Goal: Task Accomplishment & Management: Manage account settings

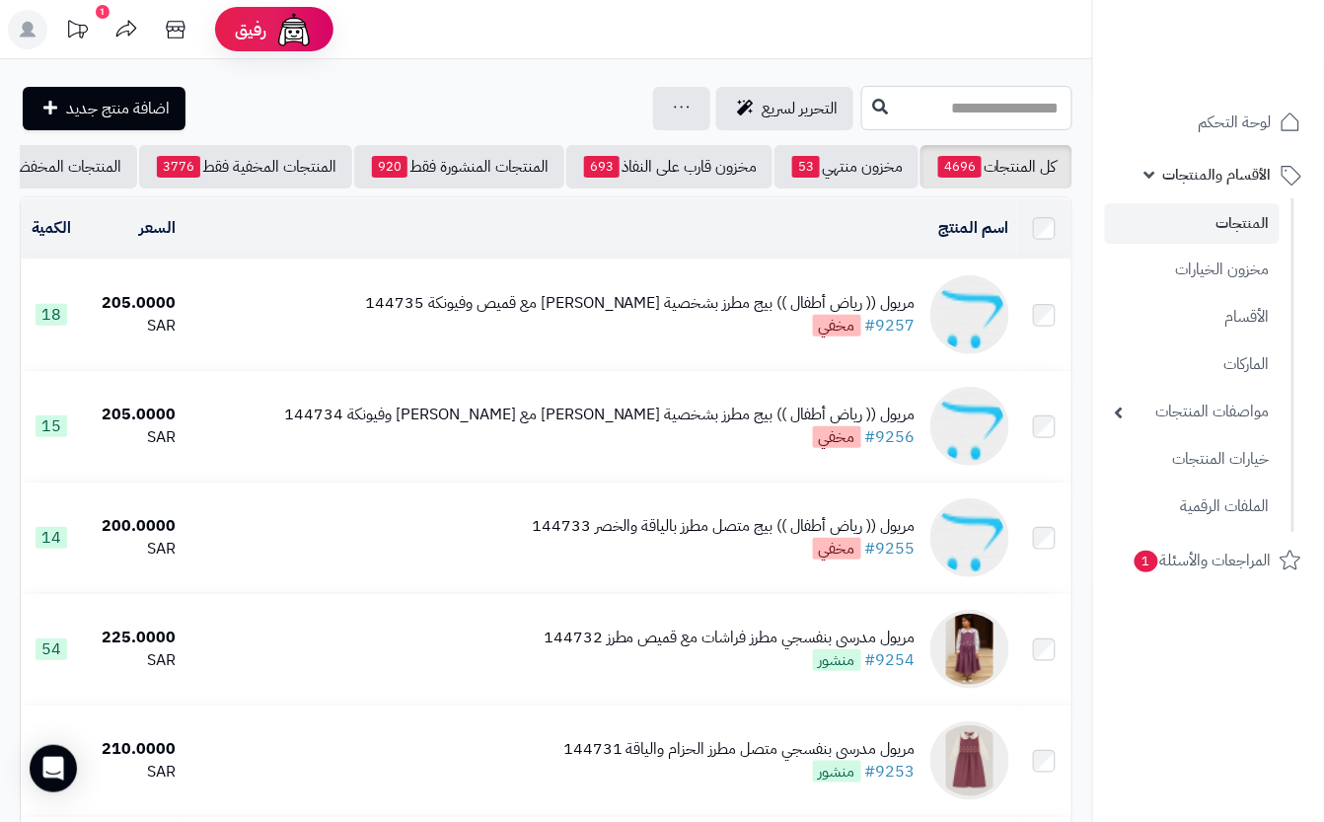
click at [900, 115] on input "text" at bounding box center [966, 108] width 211 height 44
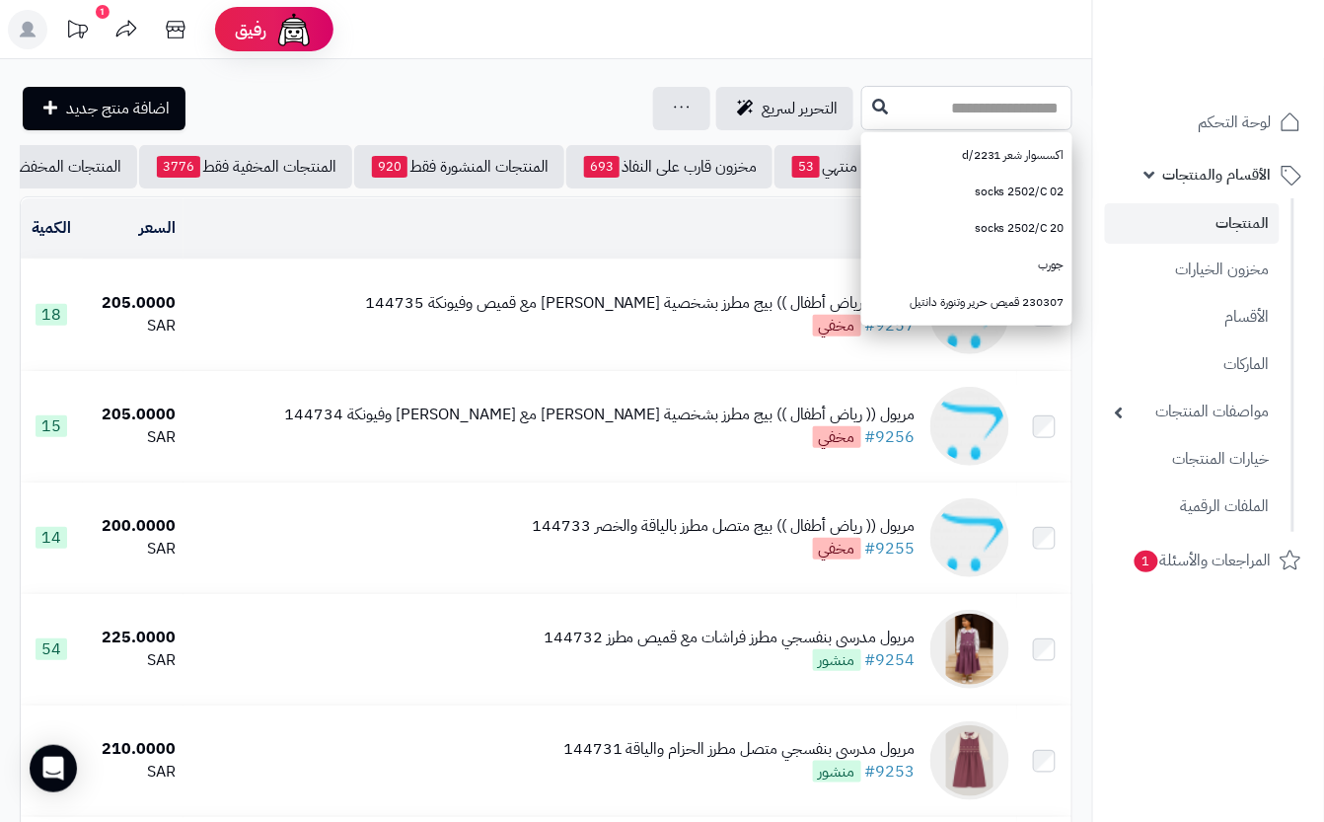
click at [890, 120] on input "text" at bounding box center [966, 108] width 211 height 44
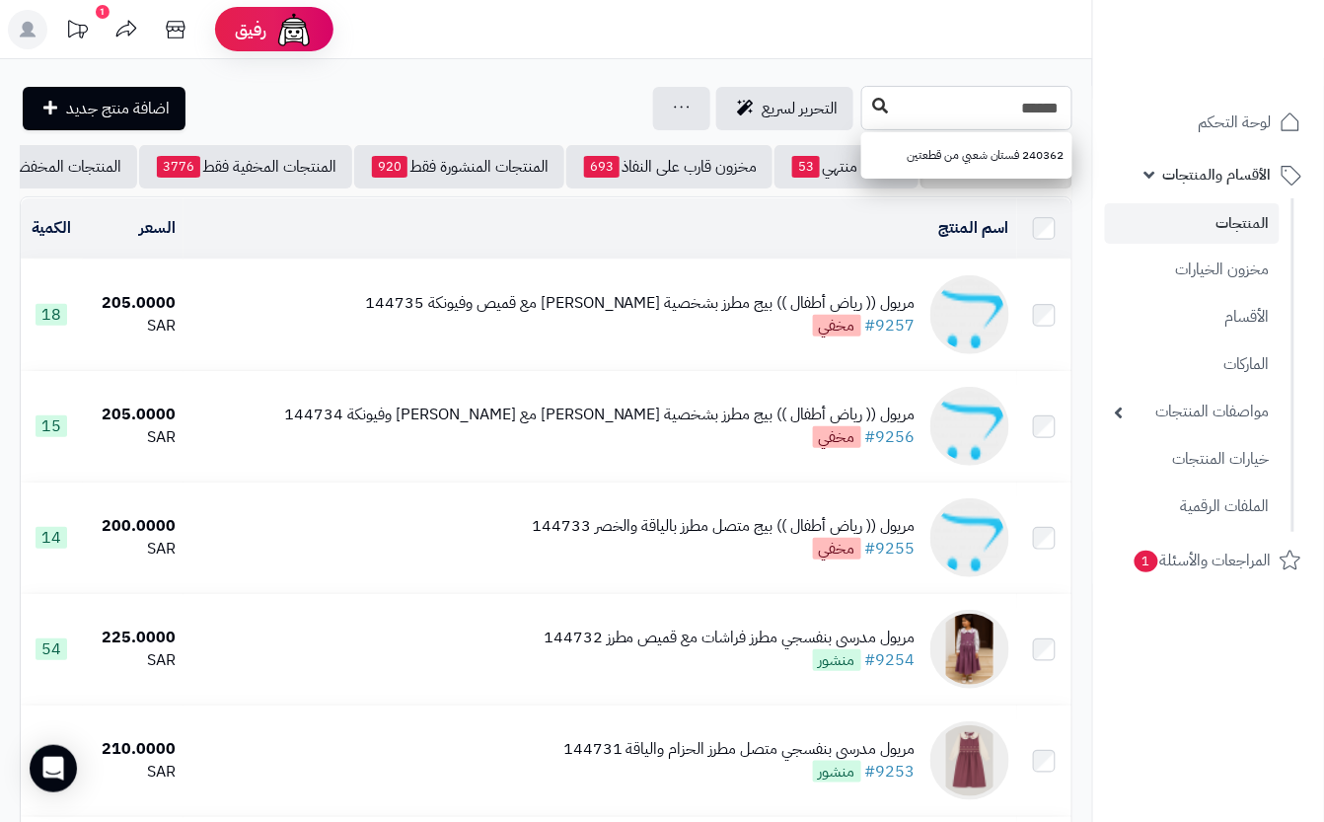
type input "******"
click at [872, 112] on icon at bounding box center [880, 106] width 16 height 16
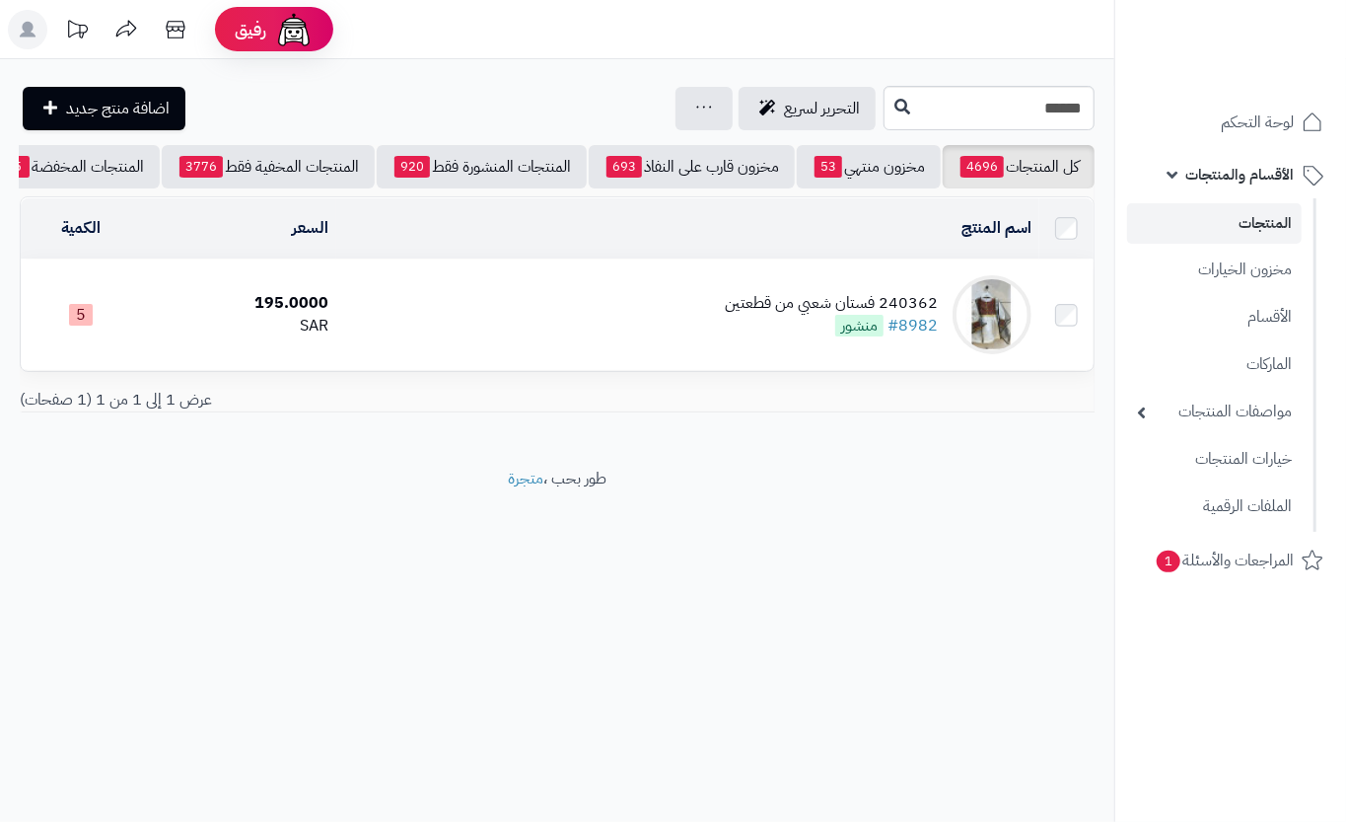
click at [574, 364] on td "240362 فستان شعبي من قطعتين #8982 منشور" at bounding box center [687, 314] width 703 height 110
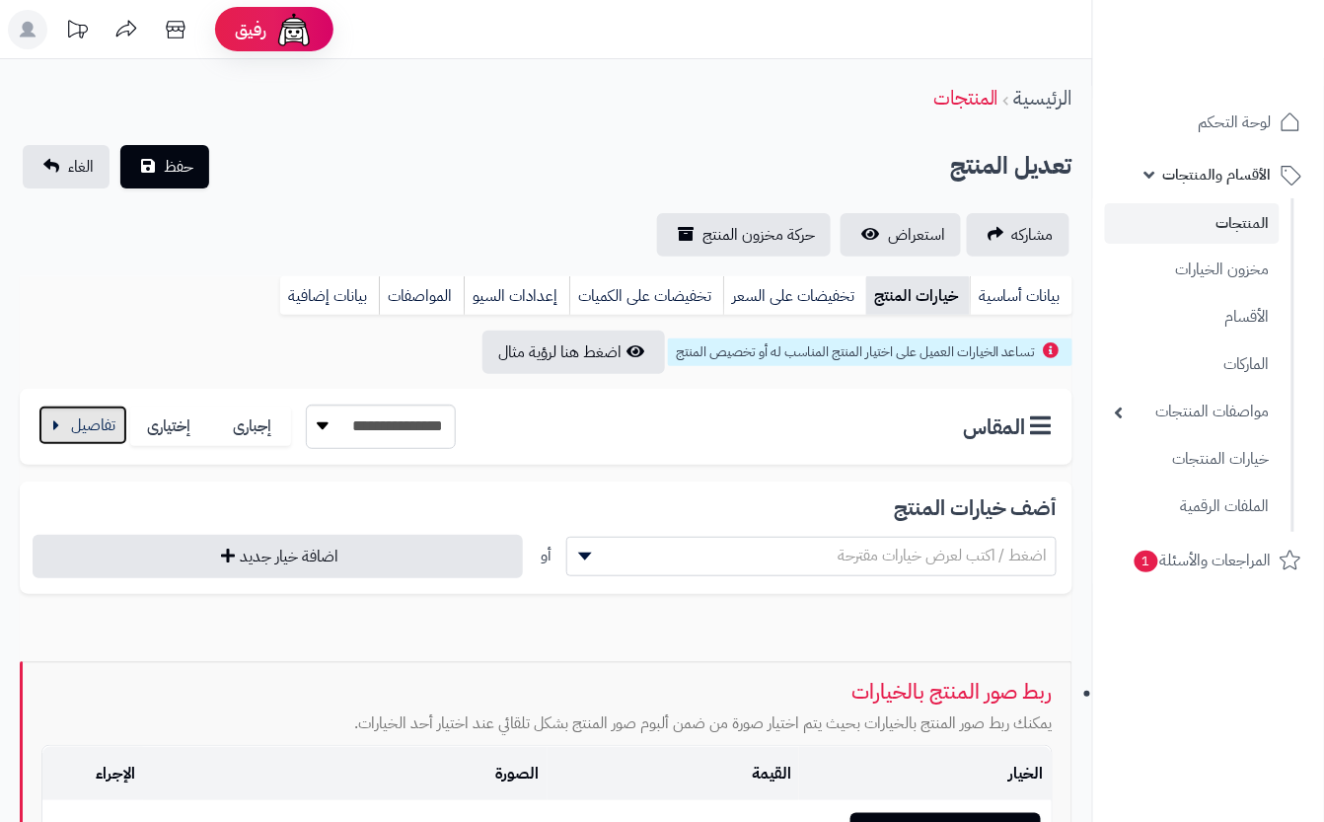
click at [110, 423] on button "button" at bounding box center [82, 424] width 89 height 39
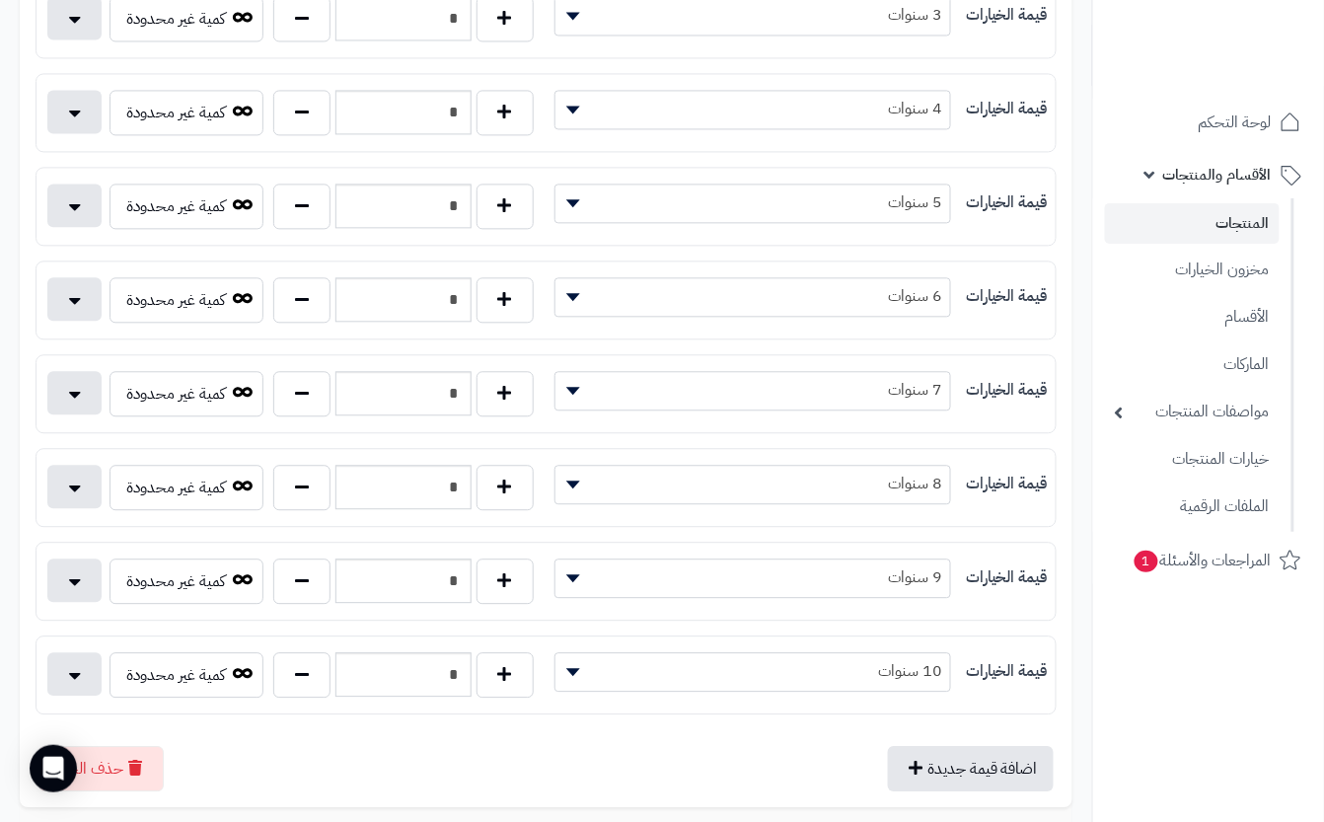
scroll to position [1052, 0]
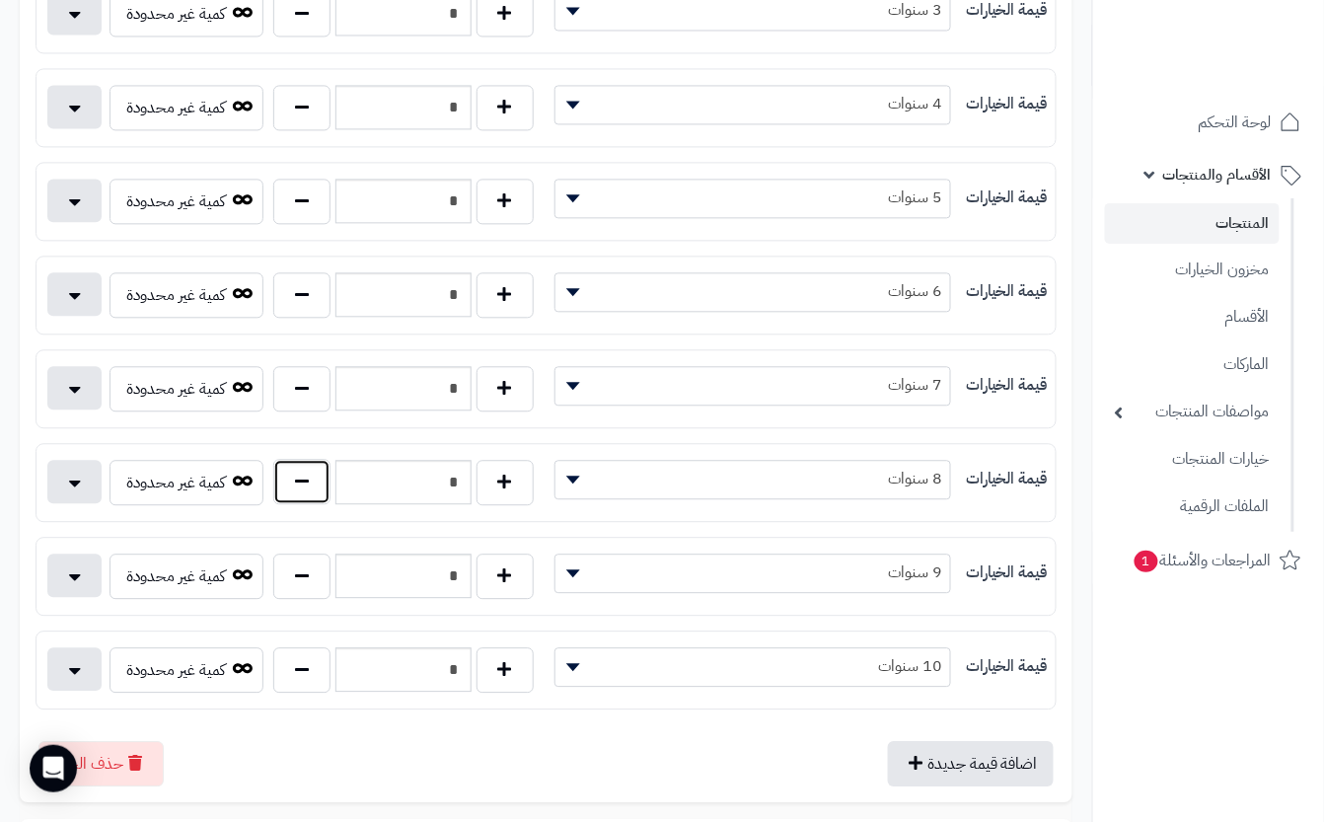
click at [301, 501] on button "button" at bounding box center [301, 481] width 57 height 45
type input "*"
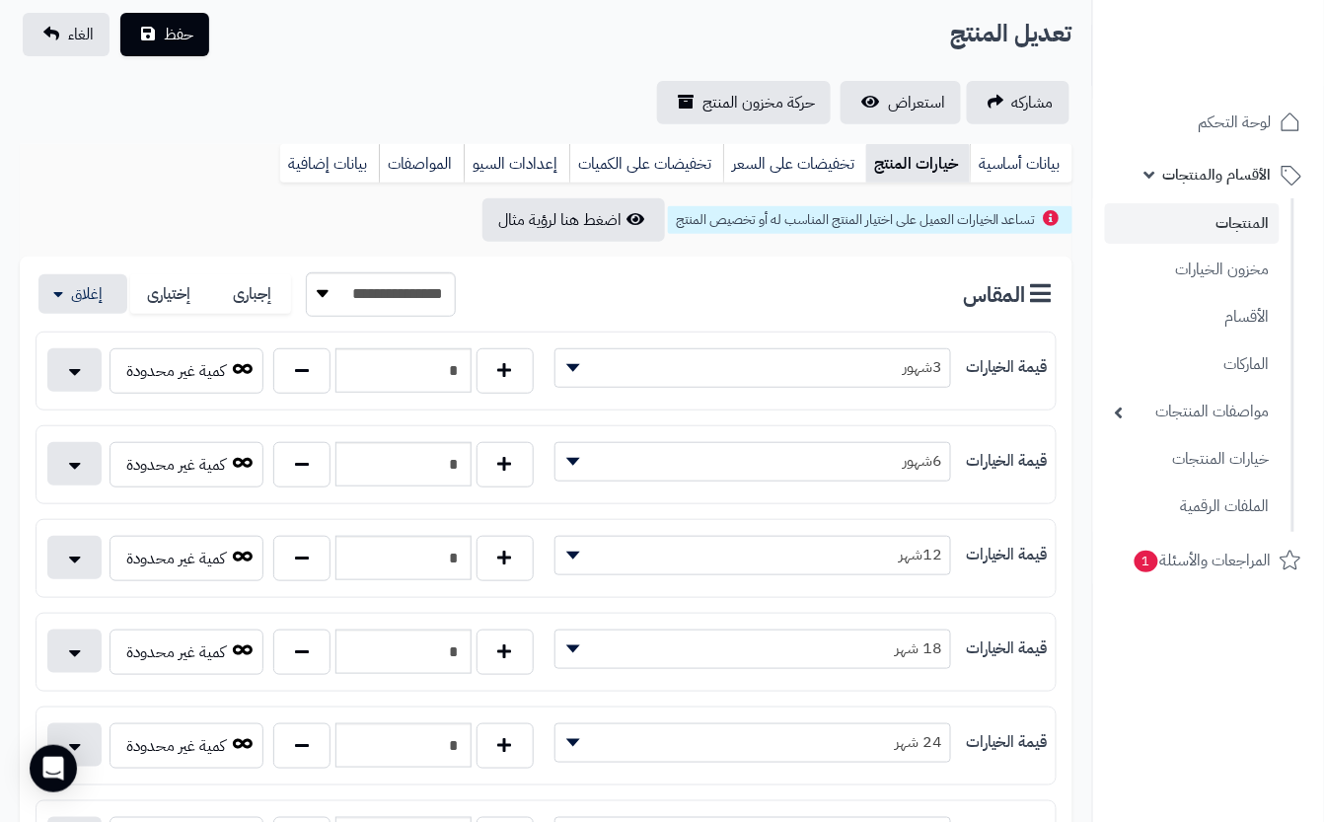
scroll to position [131, 0]
click at [372, 56] on div "**********" at bounding box center [546, 69] width 1092 height 111
click at [191, 24] on span "حفظ" at bounding box center [179, 35] width 30 height 24
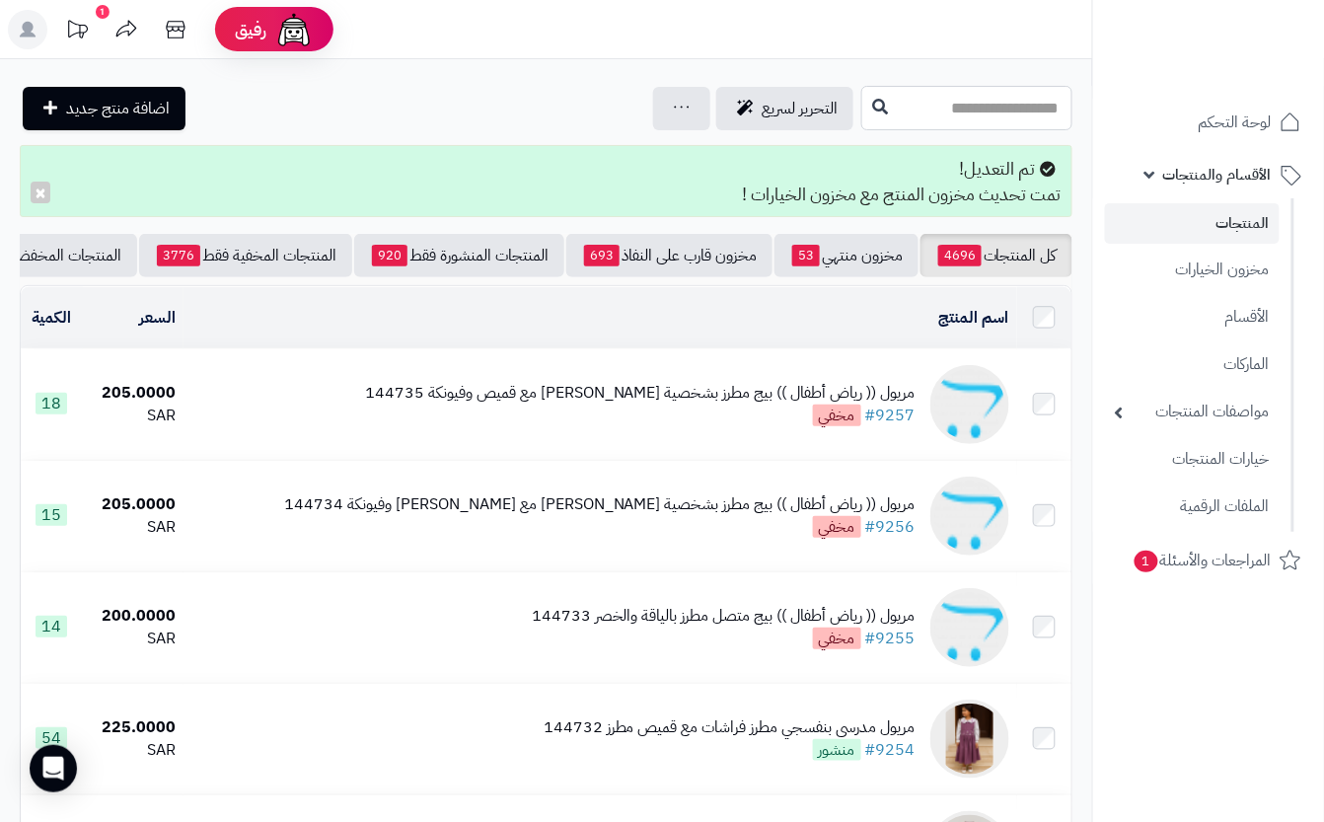
click at [868, 107] on input "text" at bounding box center [966, 108] width 211 height 44
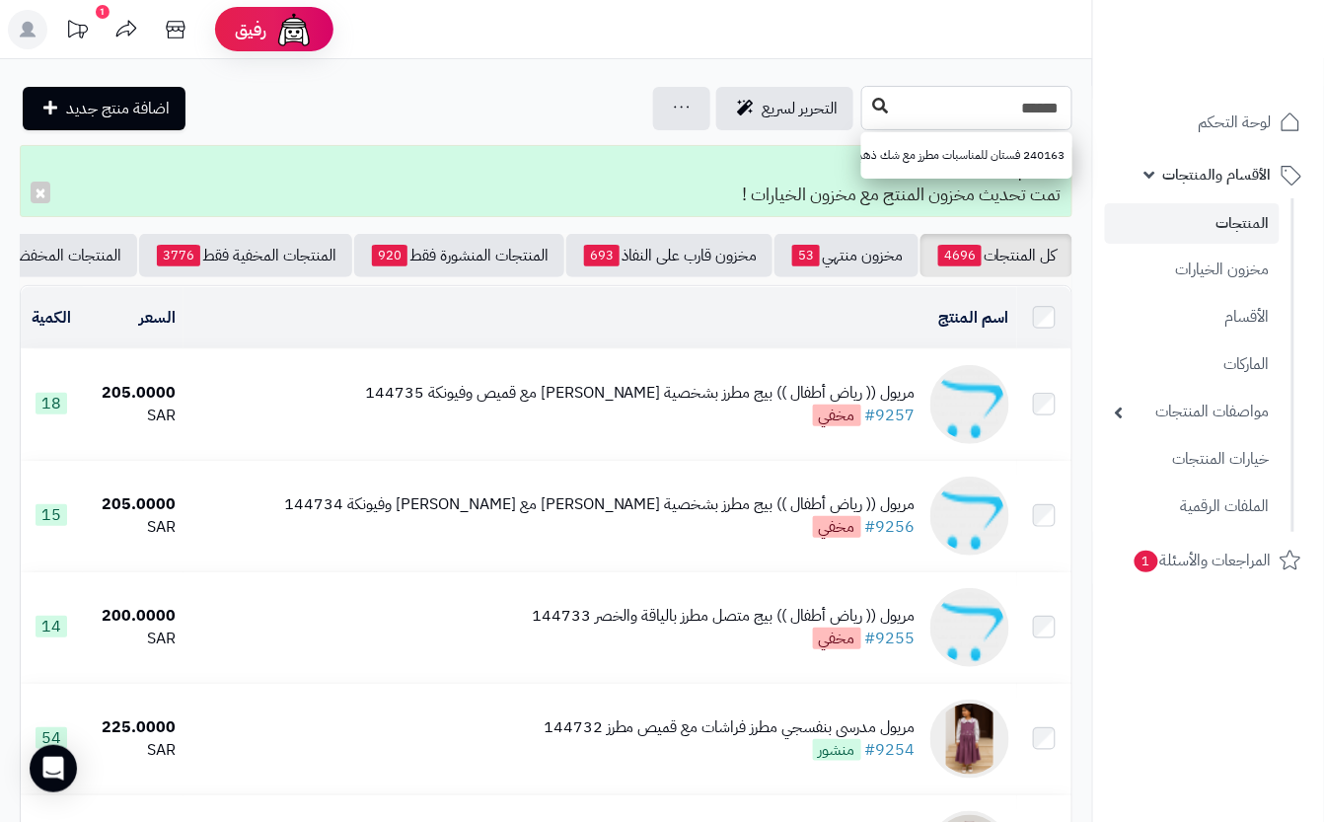
type input "******"
click at [872, 109] on icon at bounding box center [880, 106] width 16 height 16
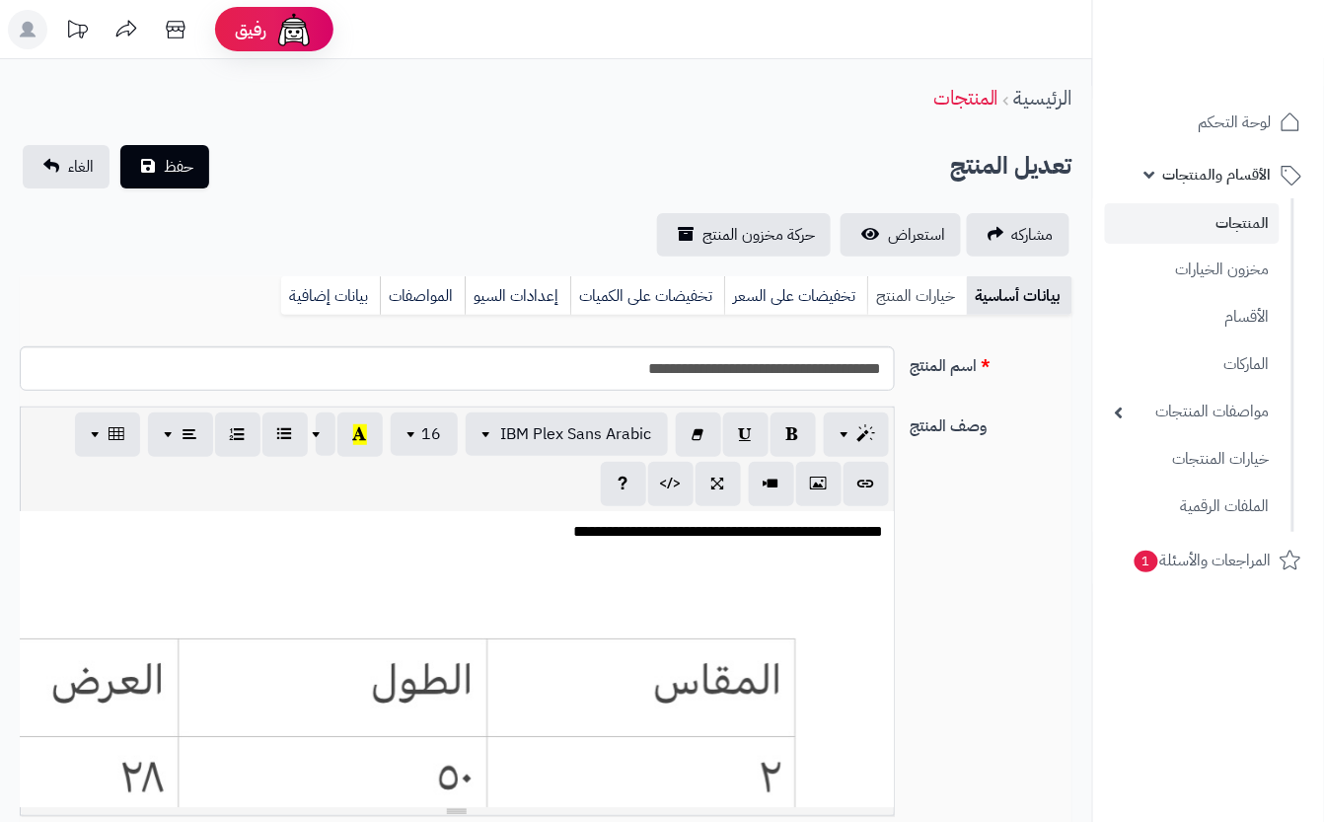
click at [892, 302] on link "خيارات المنتج" at bounding box center [917, 295] width 100 height 39
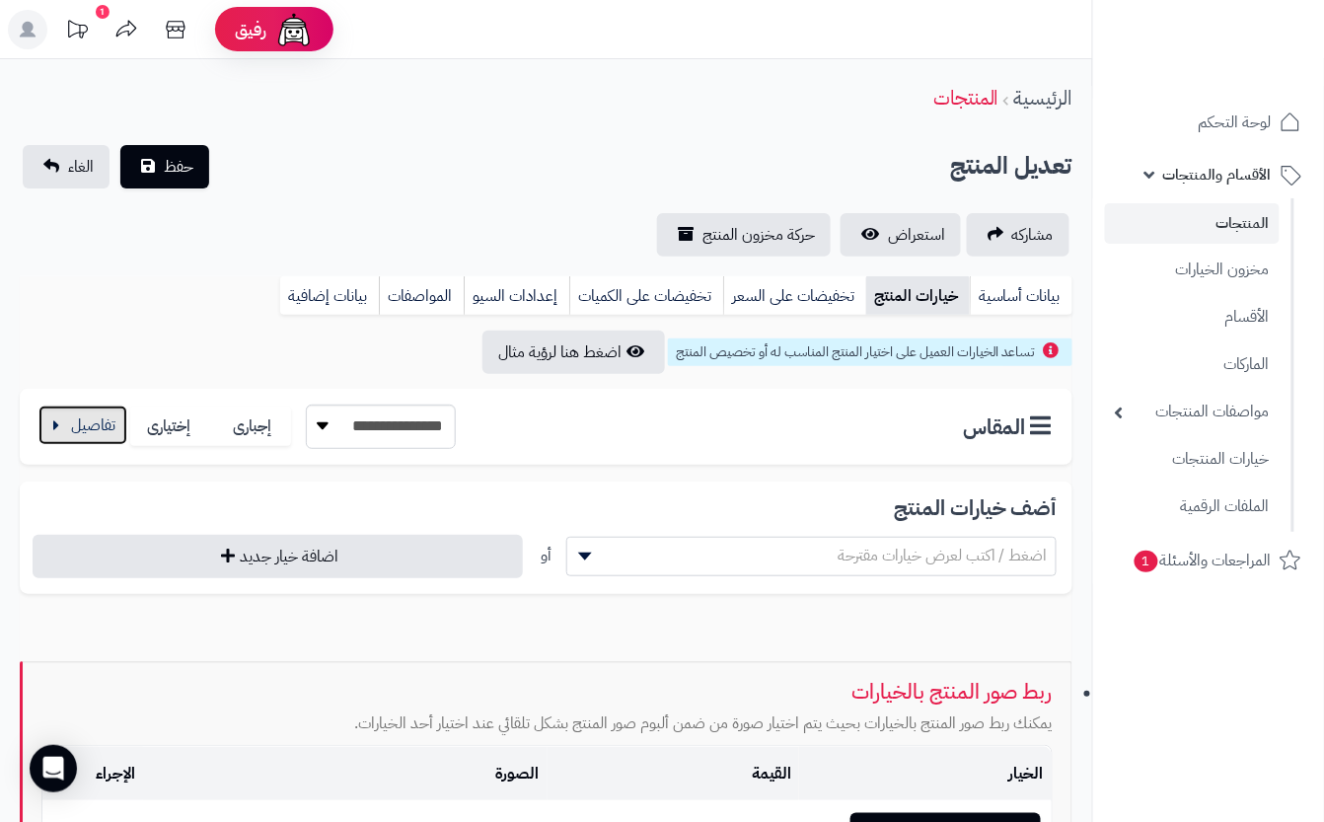
click at [104, 414] on button "button" at bounding box center [82, 424] width 89 height 39
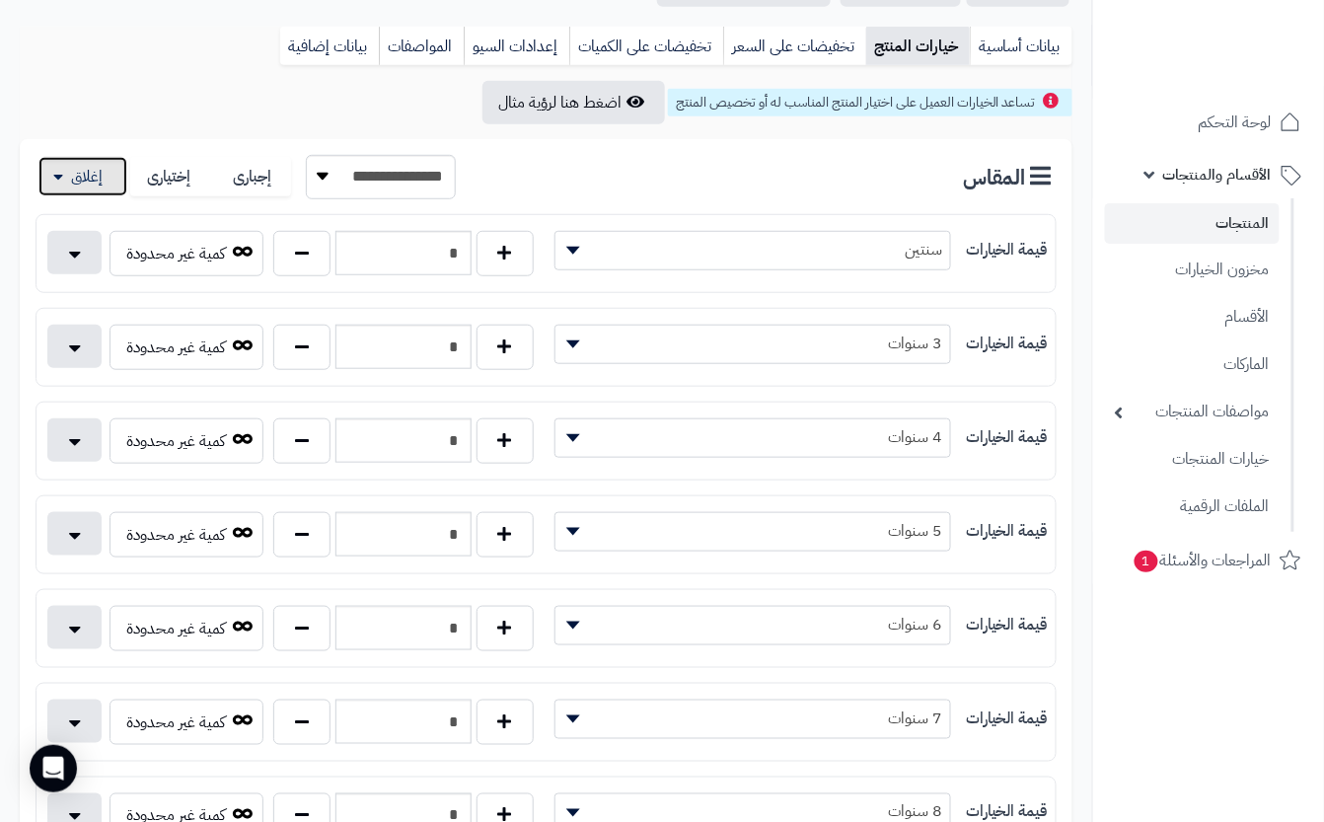
scroll to position [262, 0]
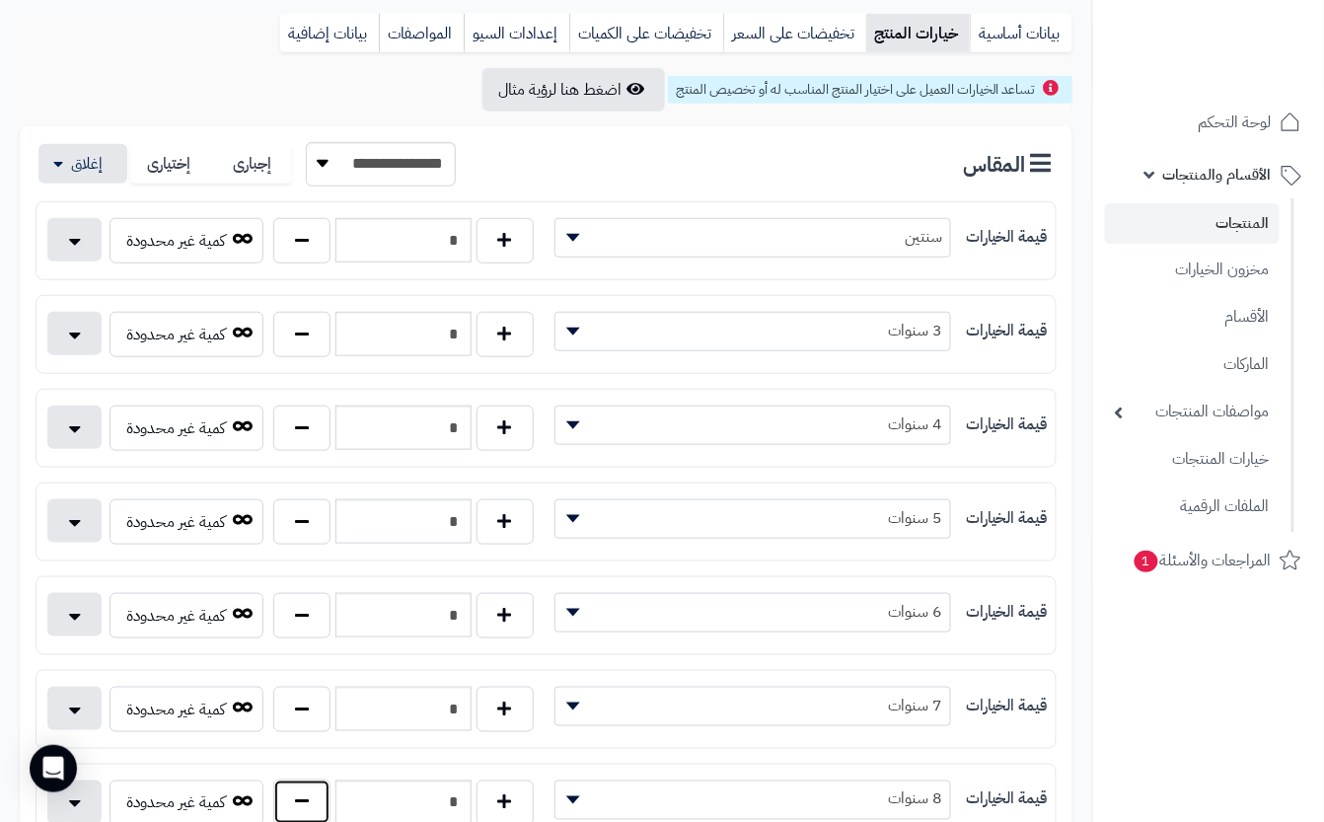
click at [309, 813] on button "button" at bounding box center [301, 801] width 57 height 45
type input "*"
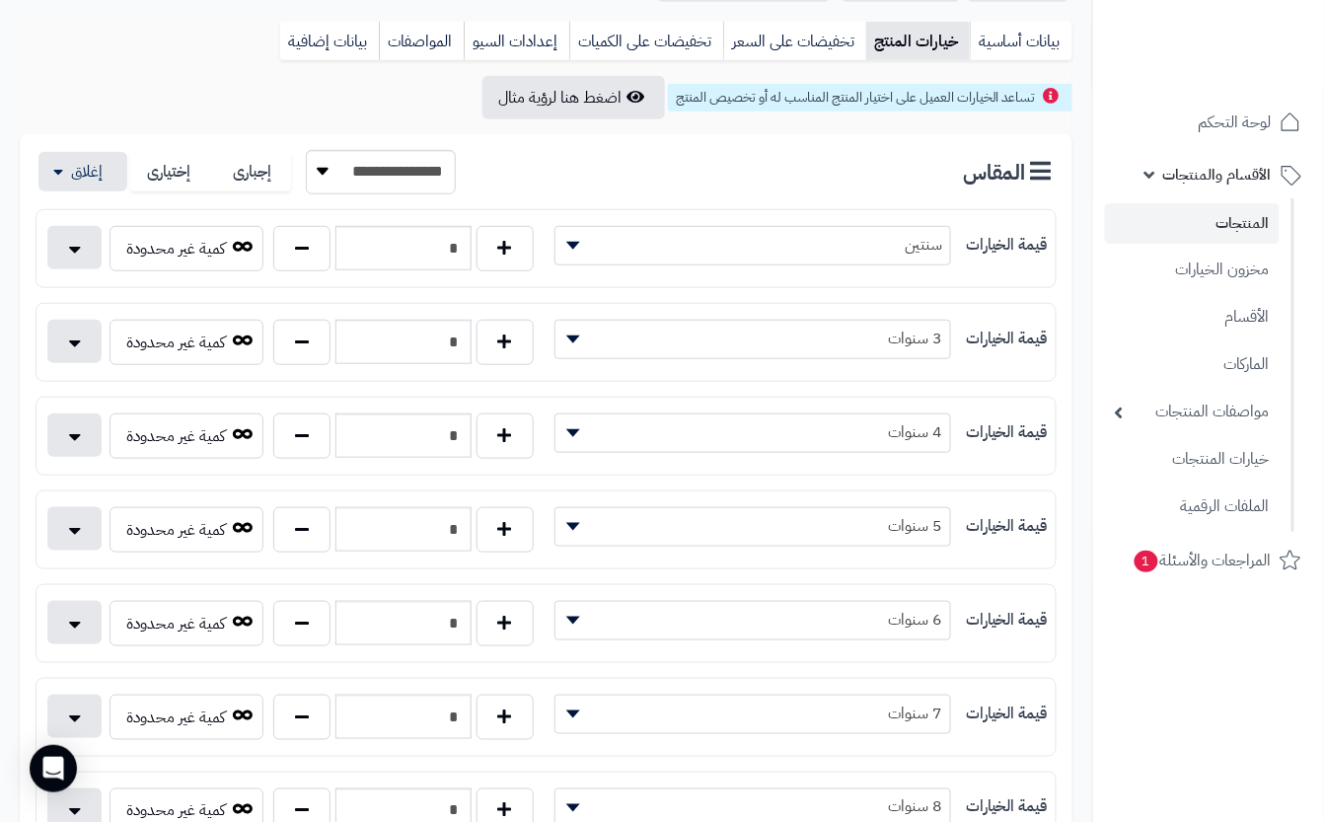
scroll to position [0, 0]
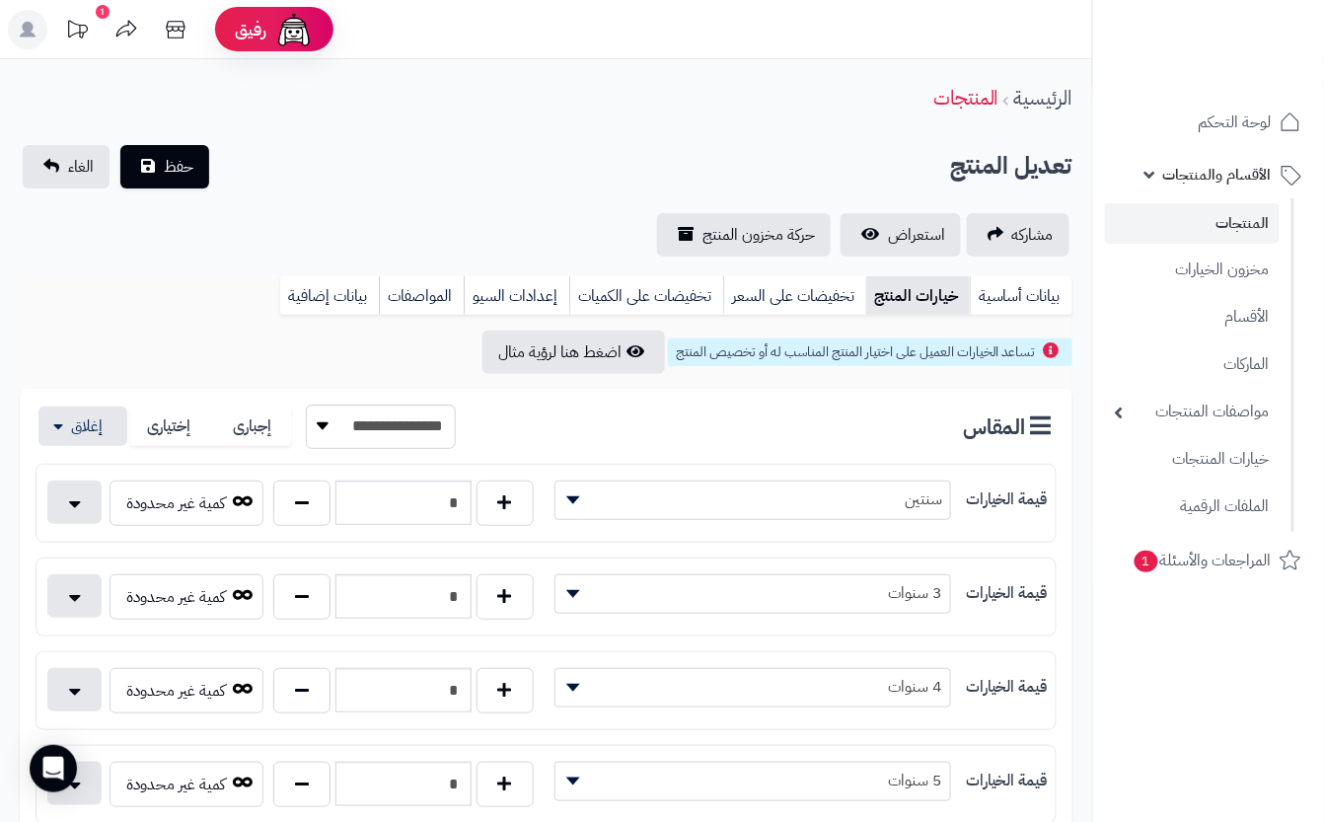
click at [364, 152] on div "تعديل المنتج حفظ الغاء" at bounding box center [546, 166] width 1052 height 43
click at [178, 176] on span "حفظ" at bounding box center [179, 166] width 30 height 24
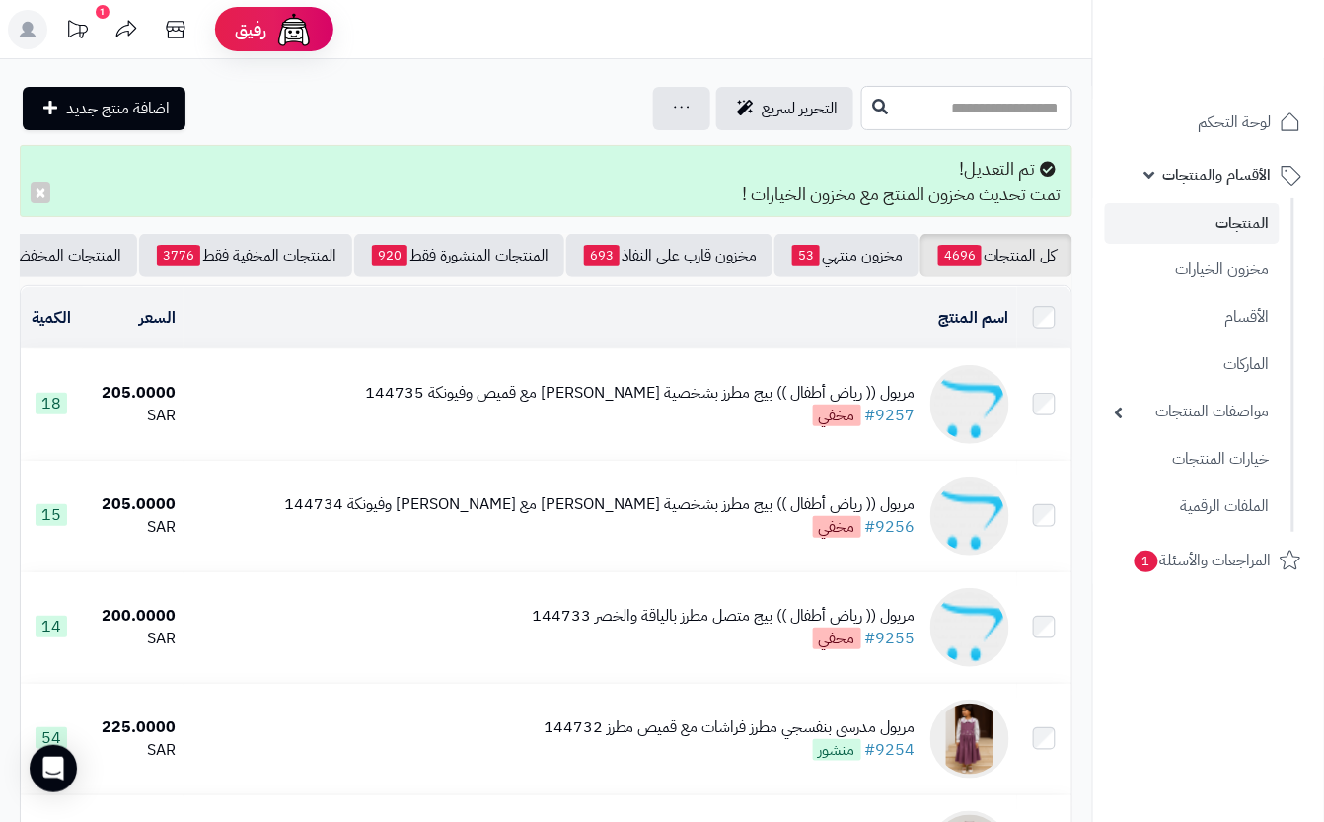
click at [979, 124] on input "text" at bounding box center [966, 108] width 211 height 44
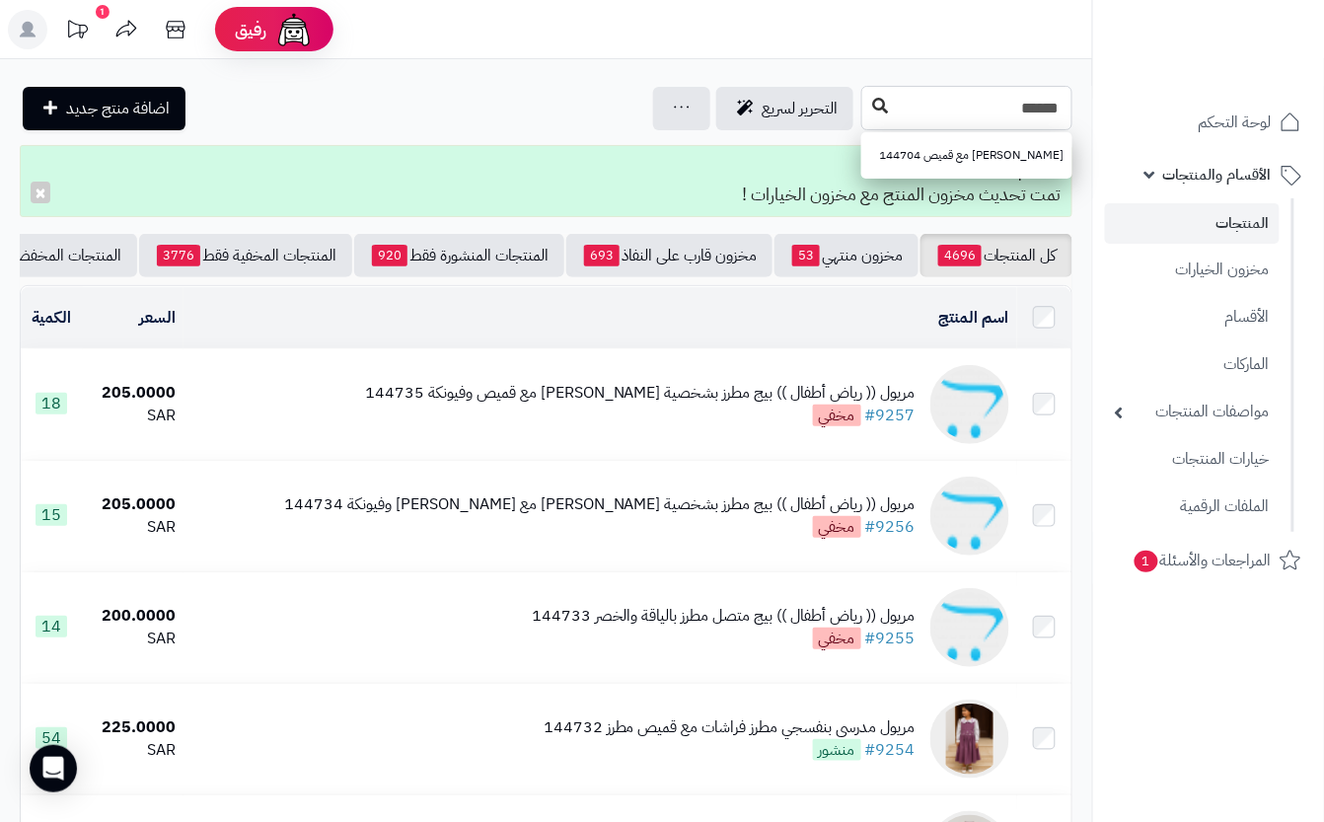
type input "******"
click at [872, 105] on icon at bounding box center [880, 106] width 16 height 16
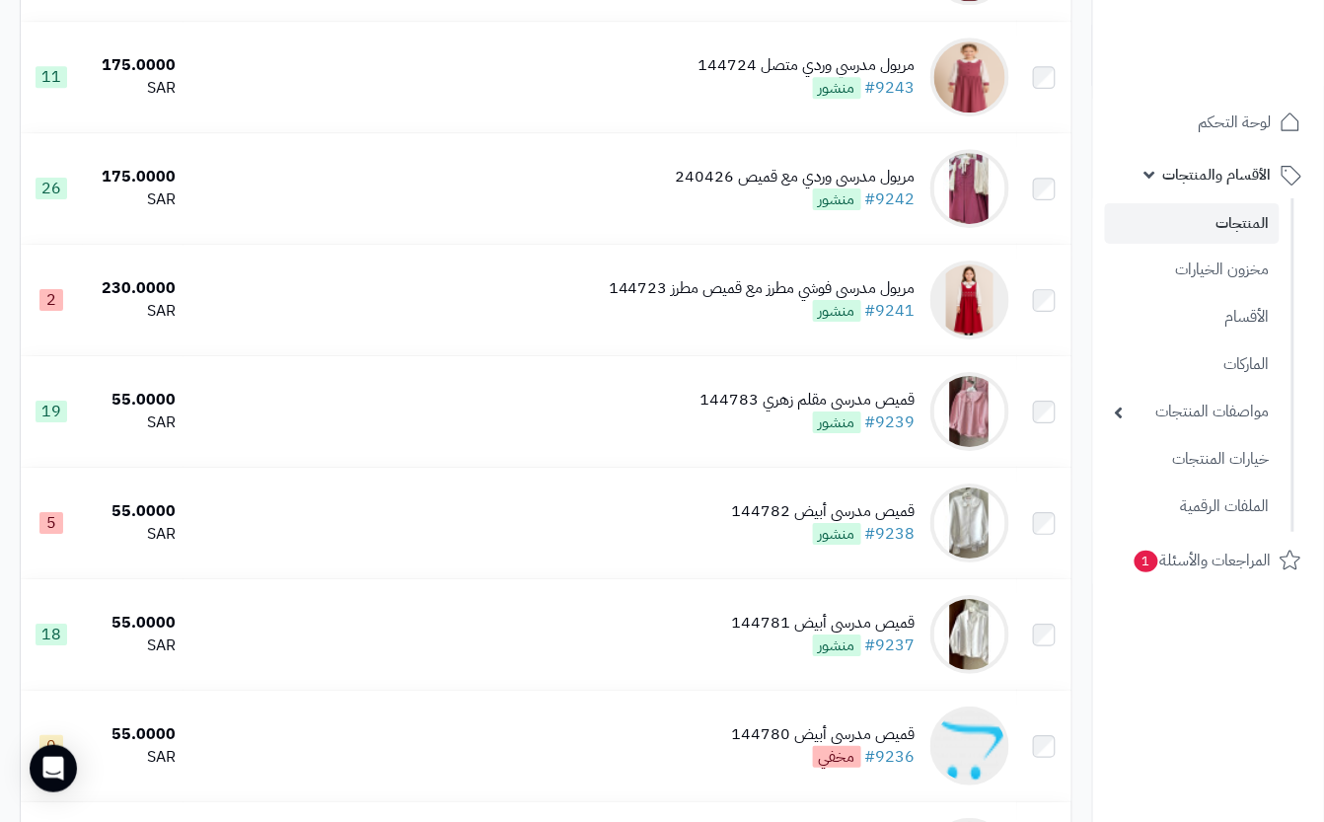
scroll to position [1578, 0]
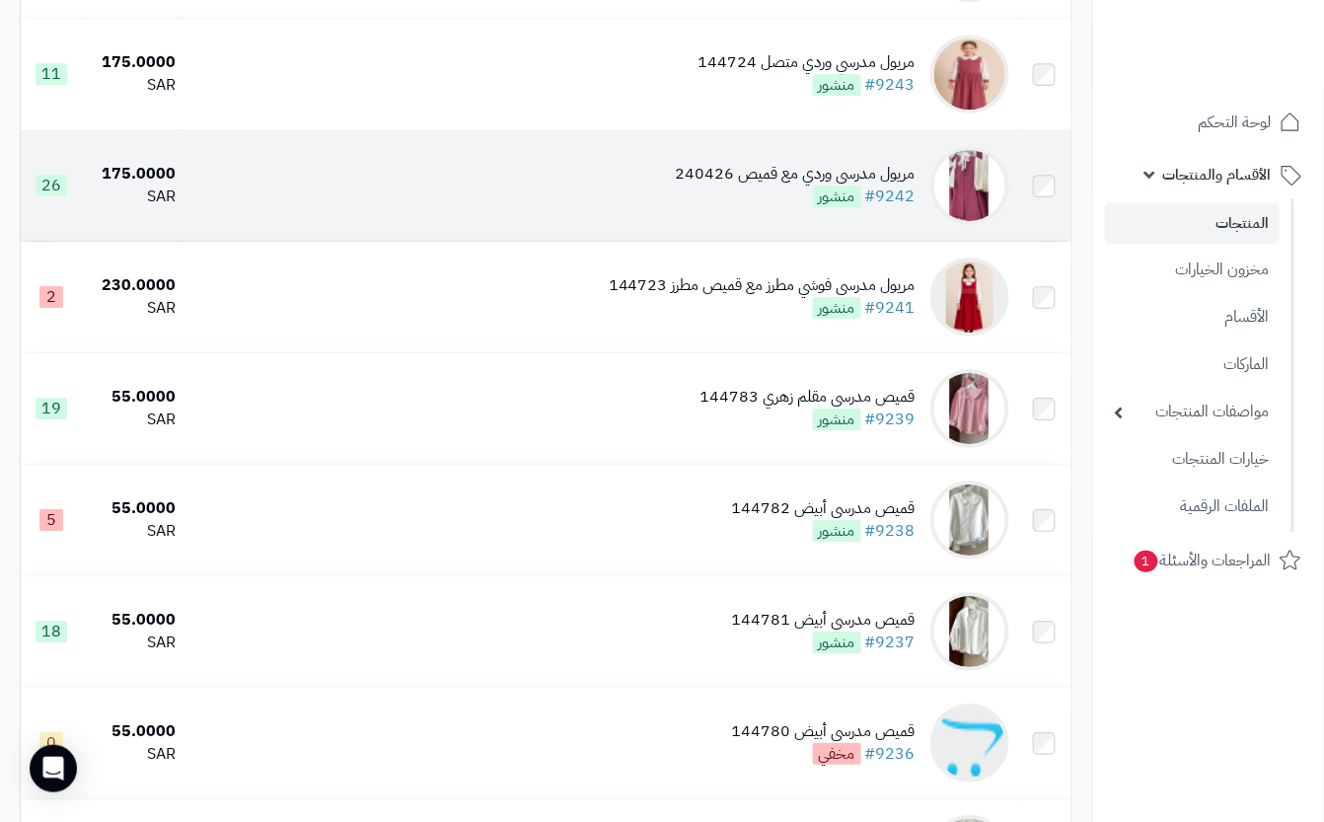
click at [651, 221] on td "مريول مدرسي وردي مع قميص 240426 #9242 منشور" at bounding box center [600, 185] width 834 height 110
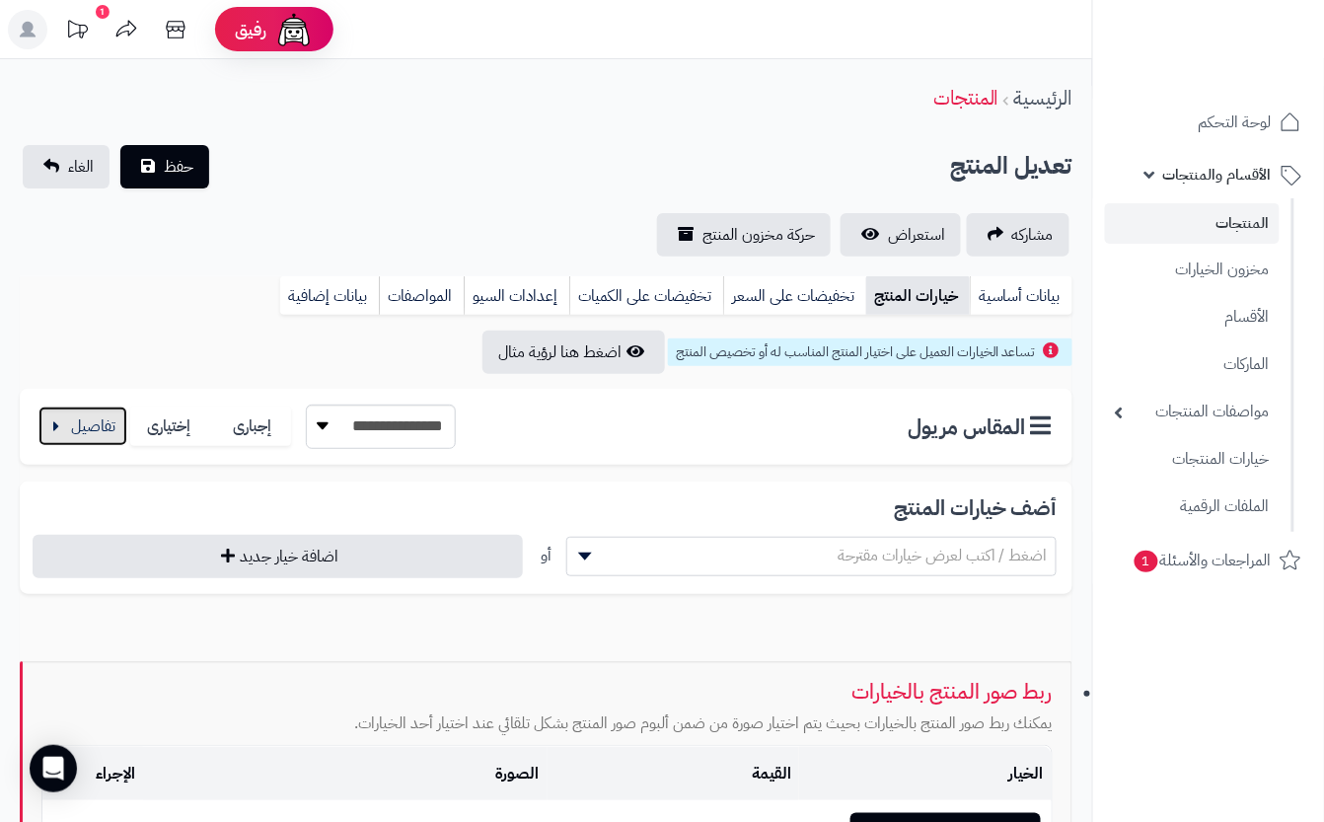
drag, startPoint x: 75, startPoint y: 415, endPoint x: 369, endPoint y: 454, distance: 296.5
click at [77, 415] on button "button" at bounding box center [82, 425] width 89 height 39
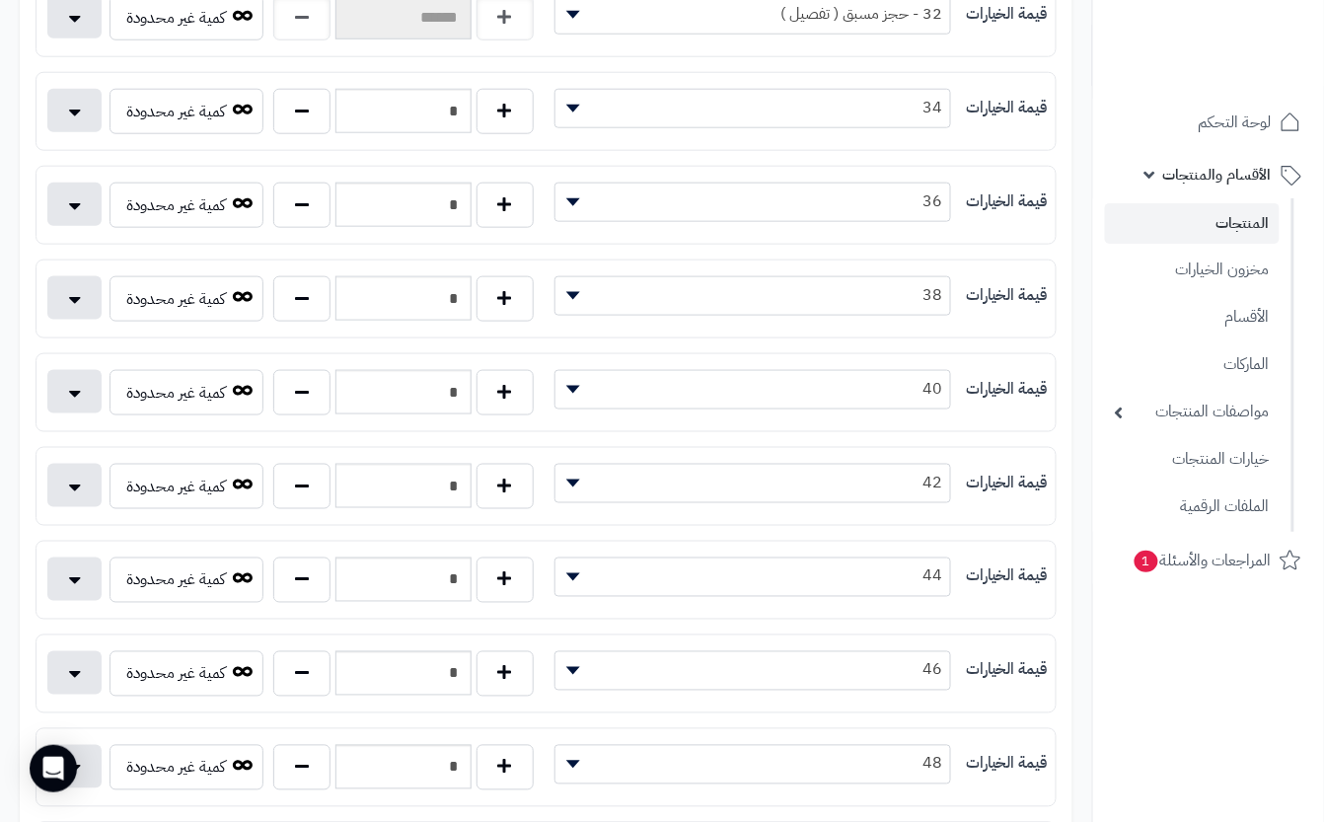
scroll to position [526, 0]
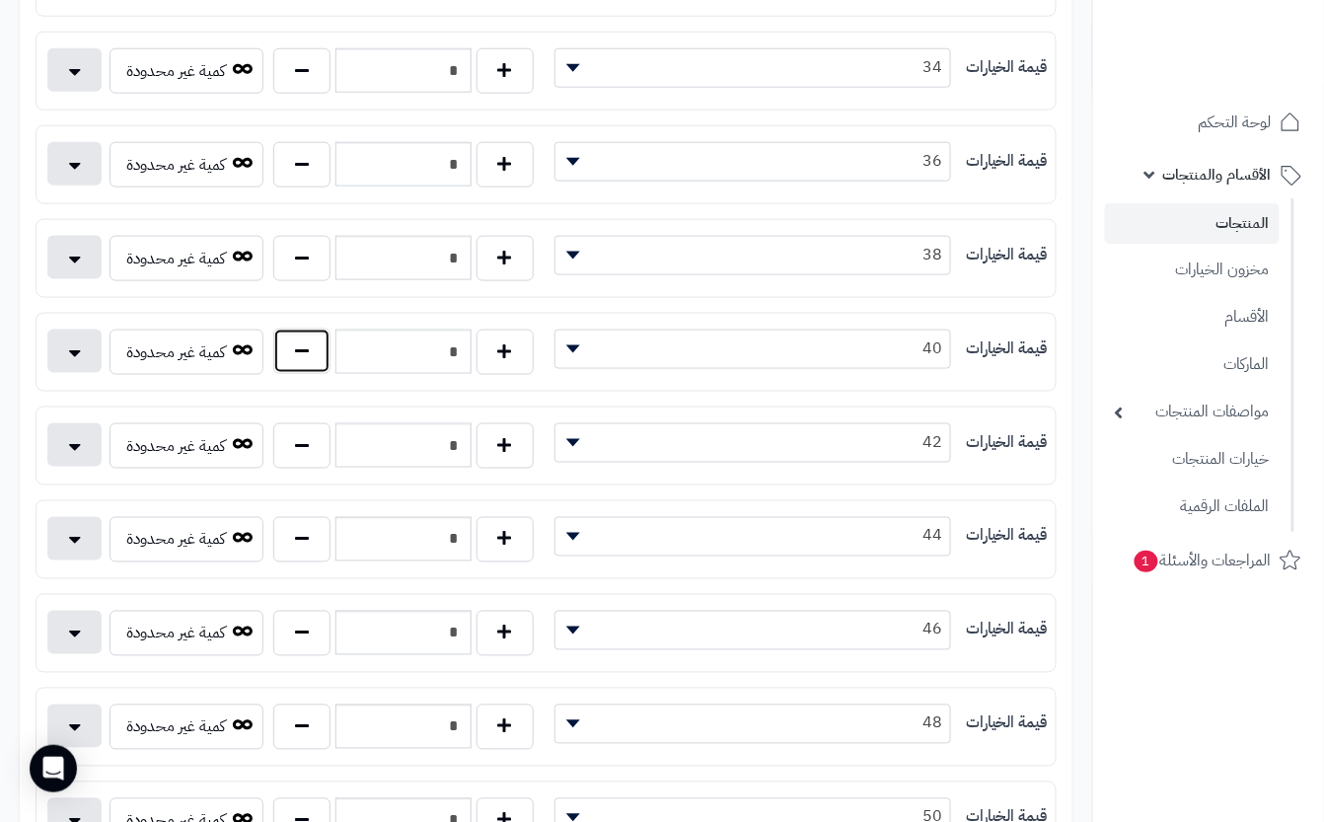
click at [304, 373] on button "button" at bounding box center [301, 350] width 57 height 45
type input "*"
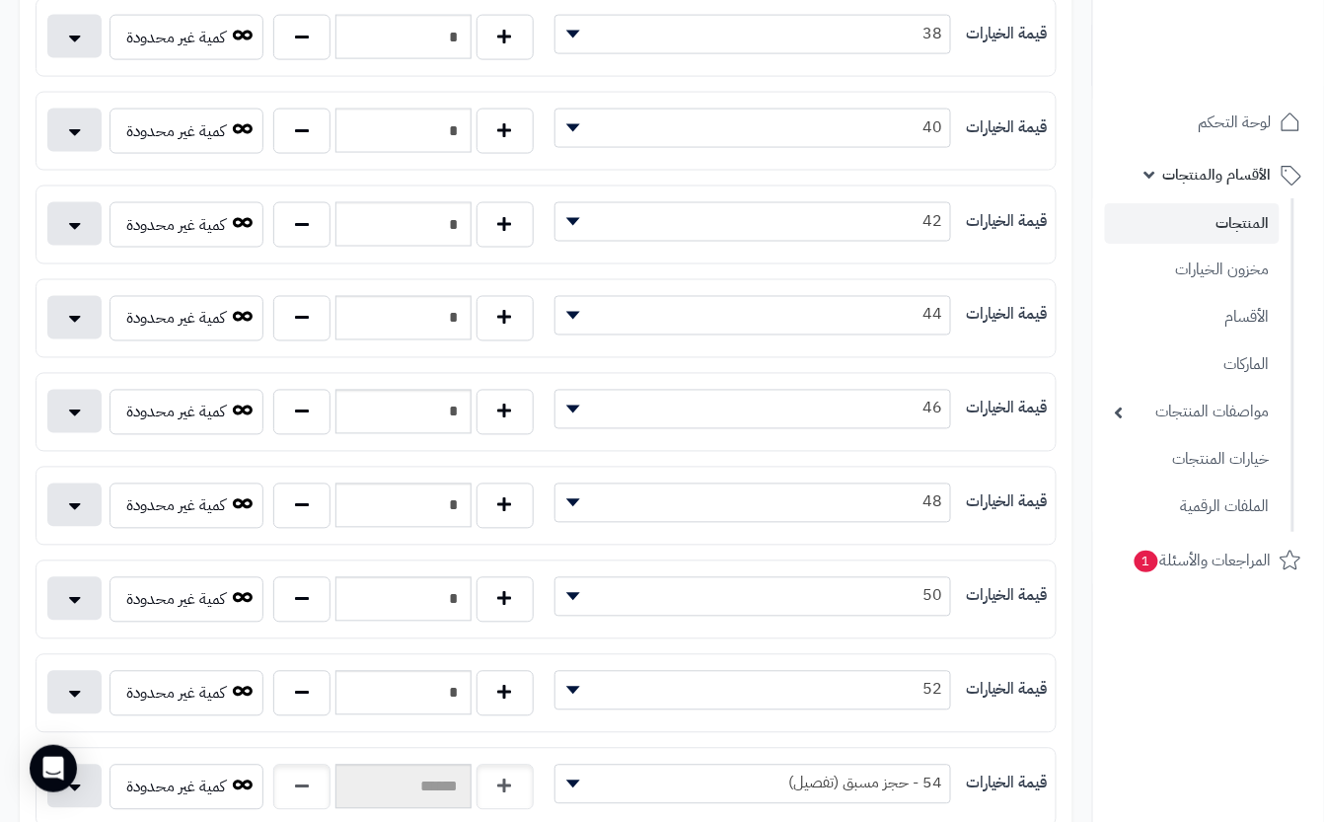
scroll to position [789, 0]
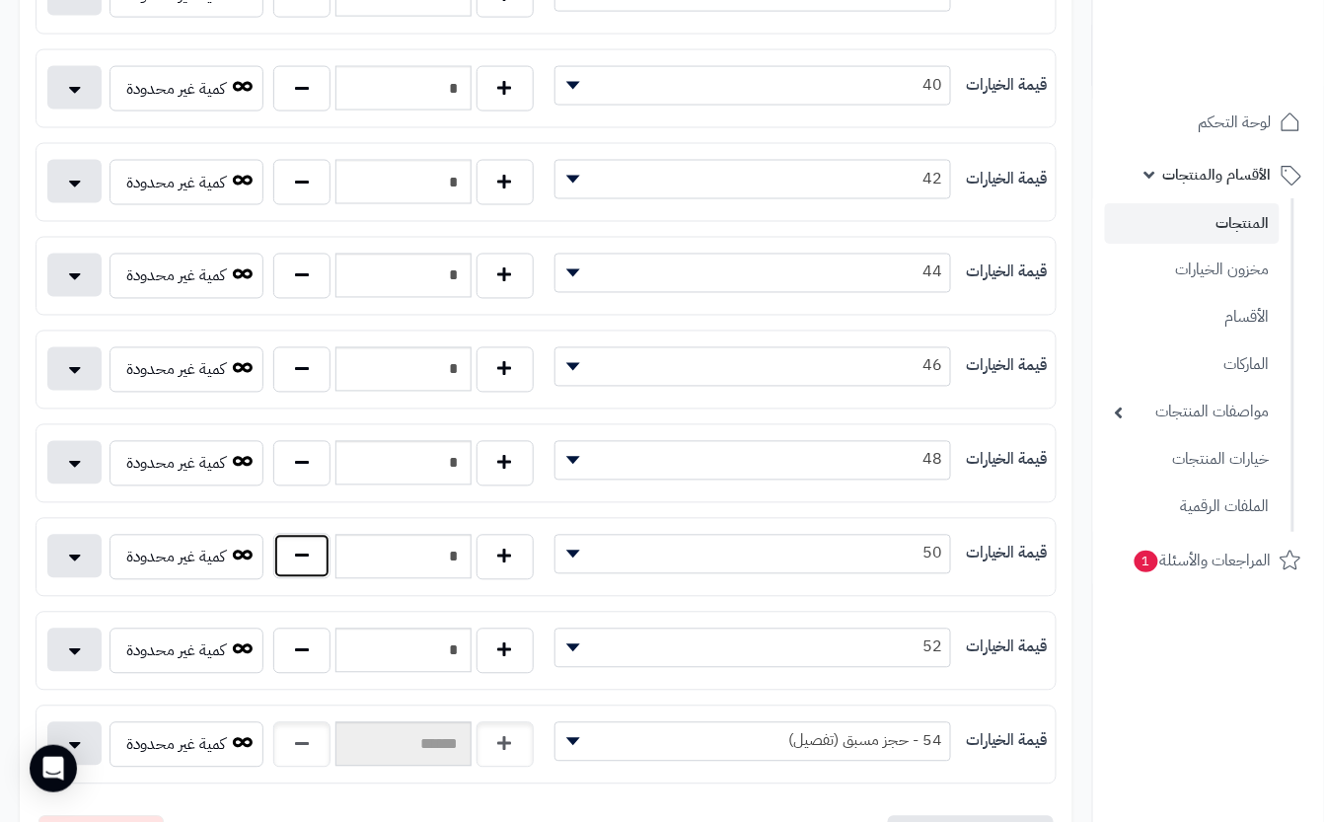
click at [288, 561] on button "button" at bounding box center [301, 556] width 57 height 45
type input "*"
click at [501, 657] on button "button" at bounding box center [504, 649] width 57 height 45
type input "*"
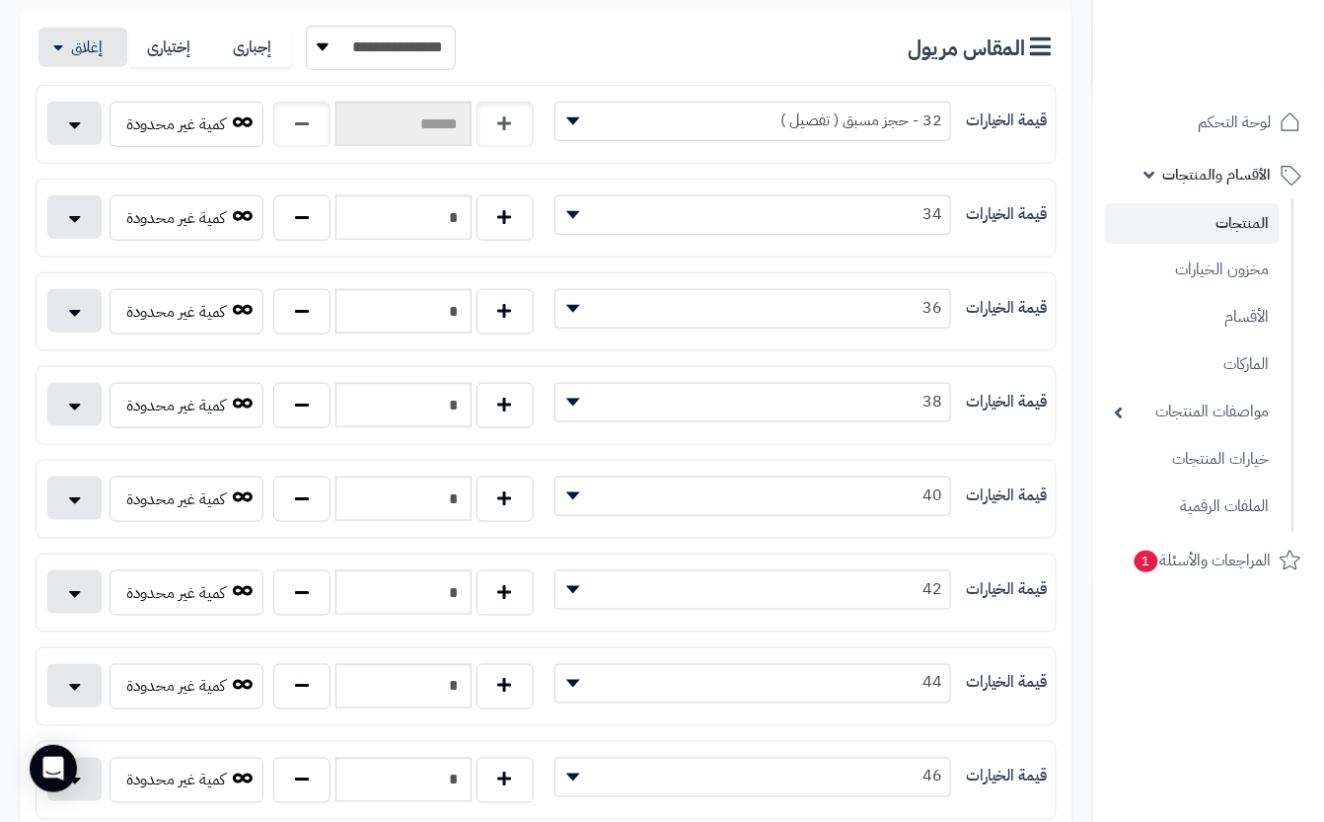
scroll to position [0, 0]
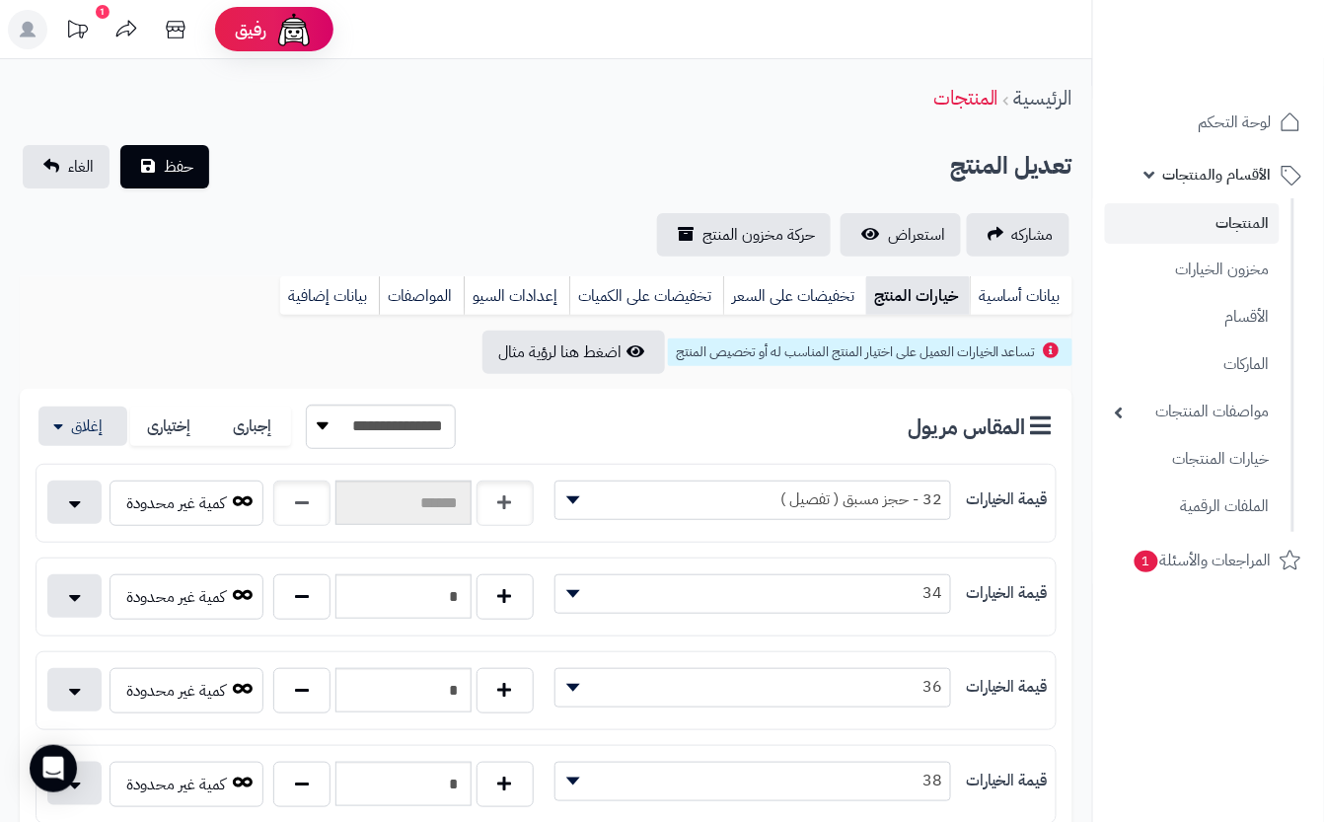
drag, startPoint x: 428, startPoint y: 143, endPoint x: 395, endPoint y: 158, distance: 36.7
click at [432, 150] on div "تعديل المنتج حفظ الغاء" at bounding box center [546, 166] width 1052 height 43
click at [179, 180] on button "حفظ" at bounding box center [164, 165] width 89 height 43
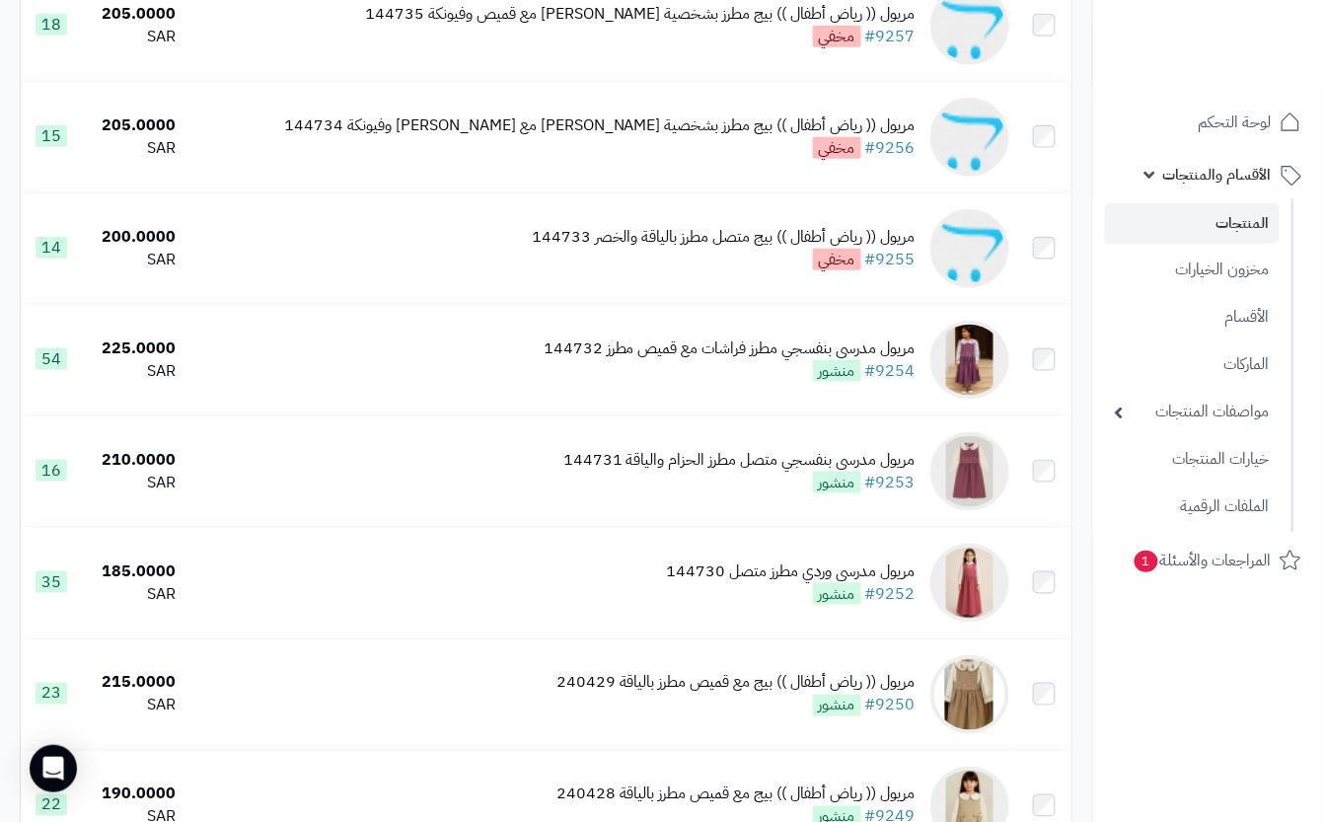
scroll to position [920, 0]
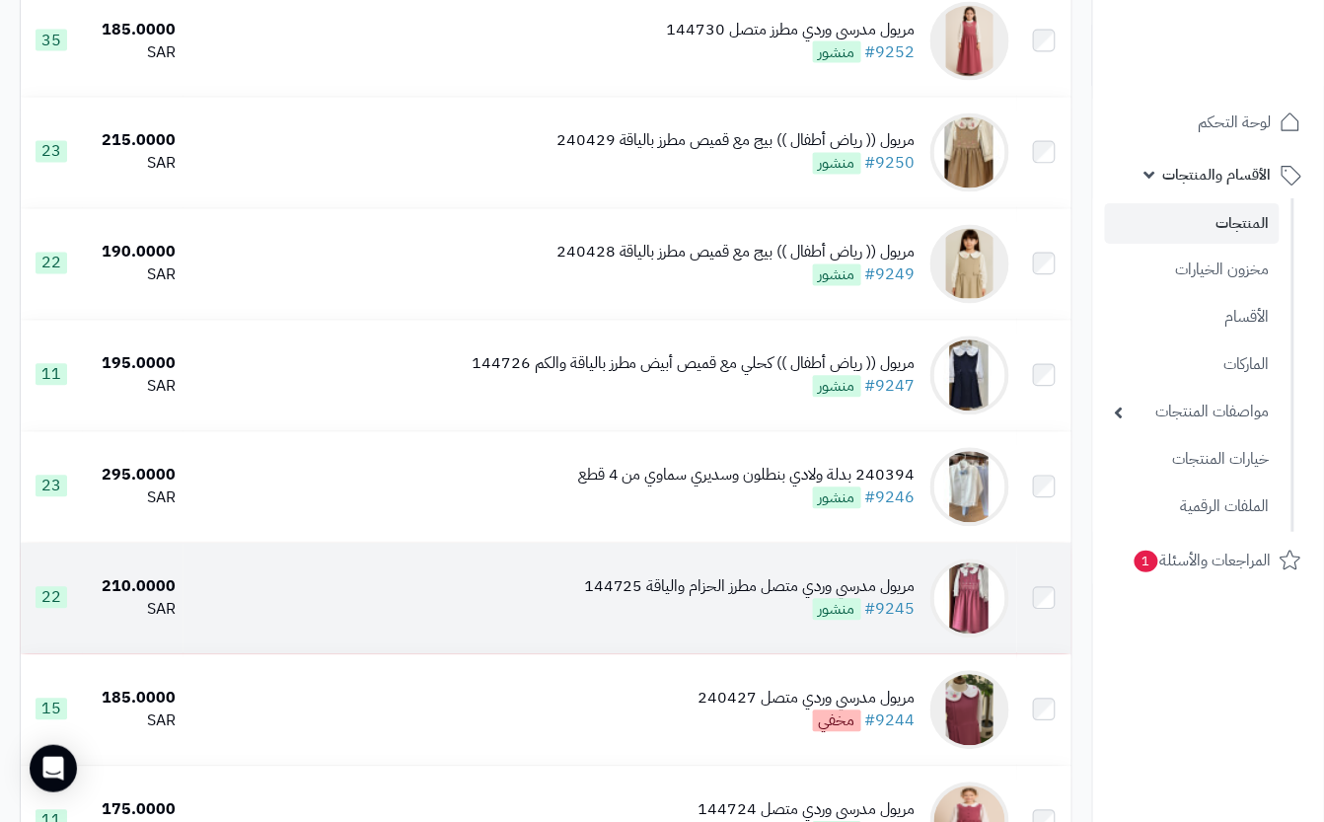
click at [687, 599] on div "مريول مدرسي وردي متصل مطرز الحزام والياقة 144725" at bounding box center [749, 587] width 331 height 23
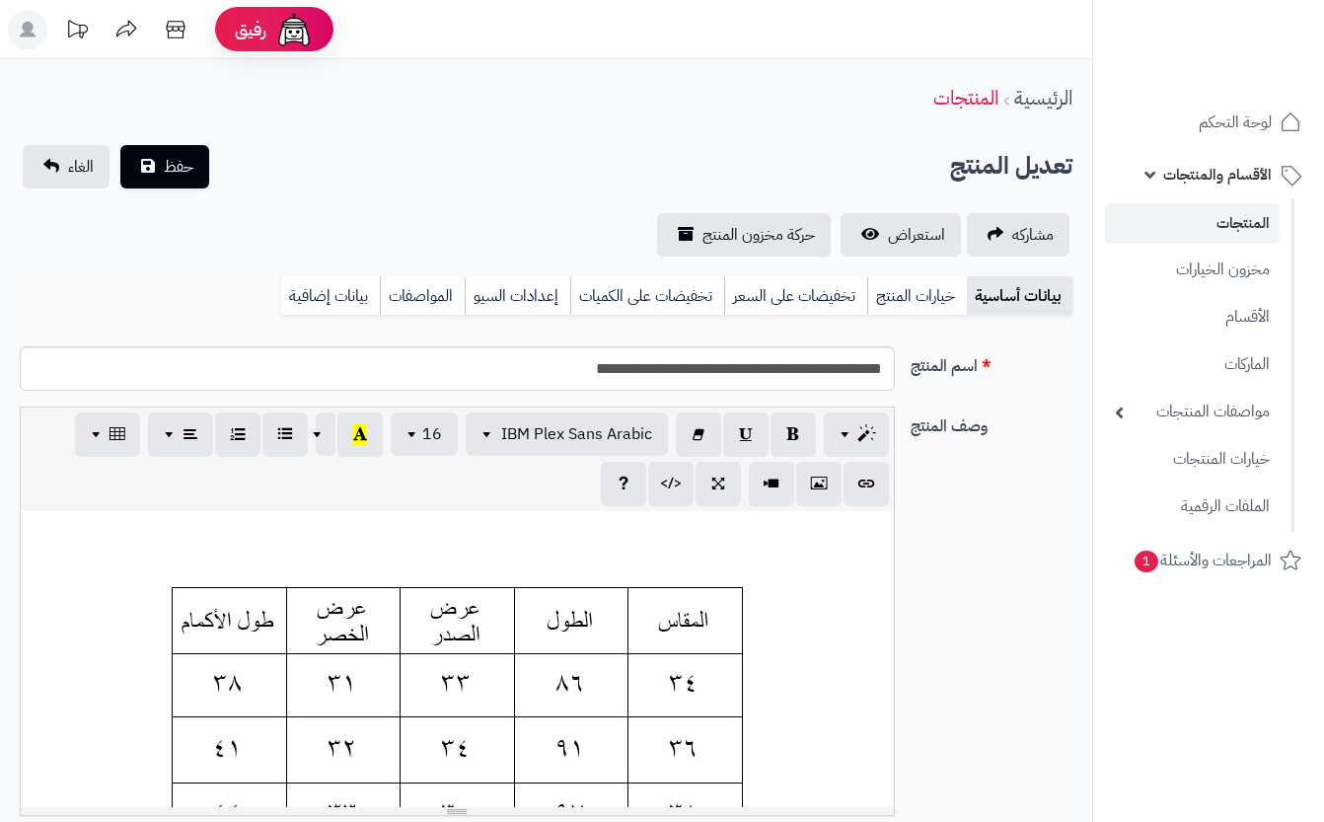
click at [904, 302] on link "خيارات المنتج" at bounding box center [917, 295] width 100 height 39
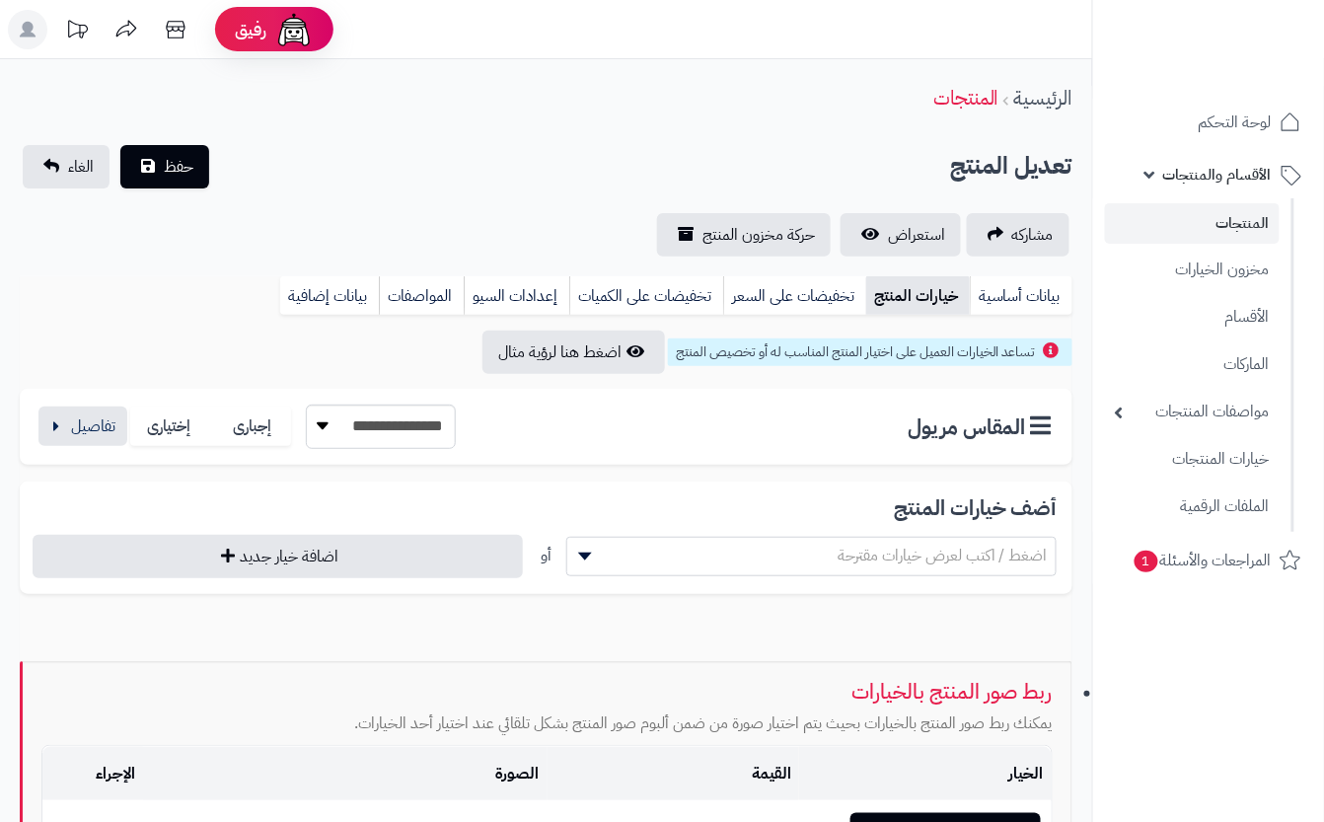
click at [1008, 276] on link "بيانات أساسية" at bounding box center [1021, 295] width 103 height 39
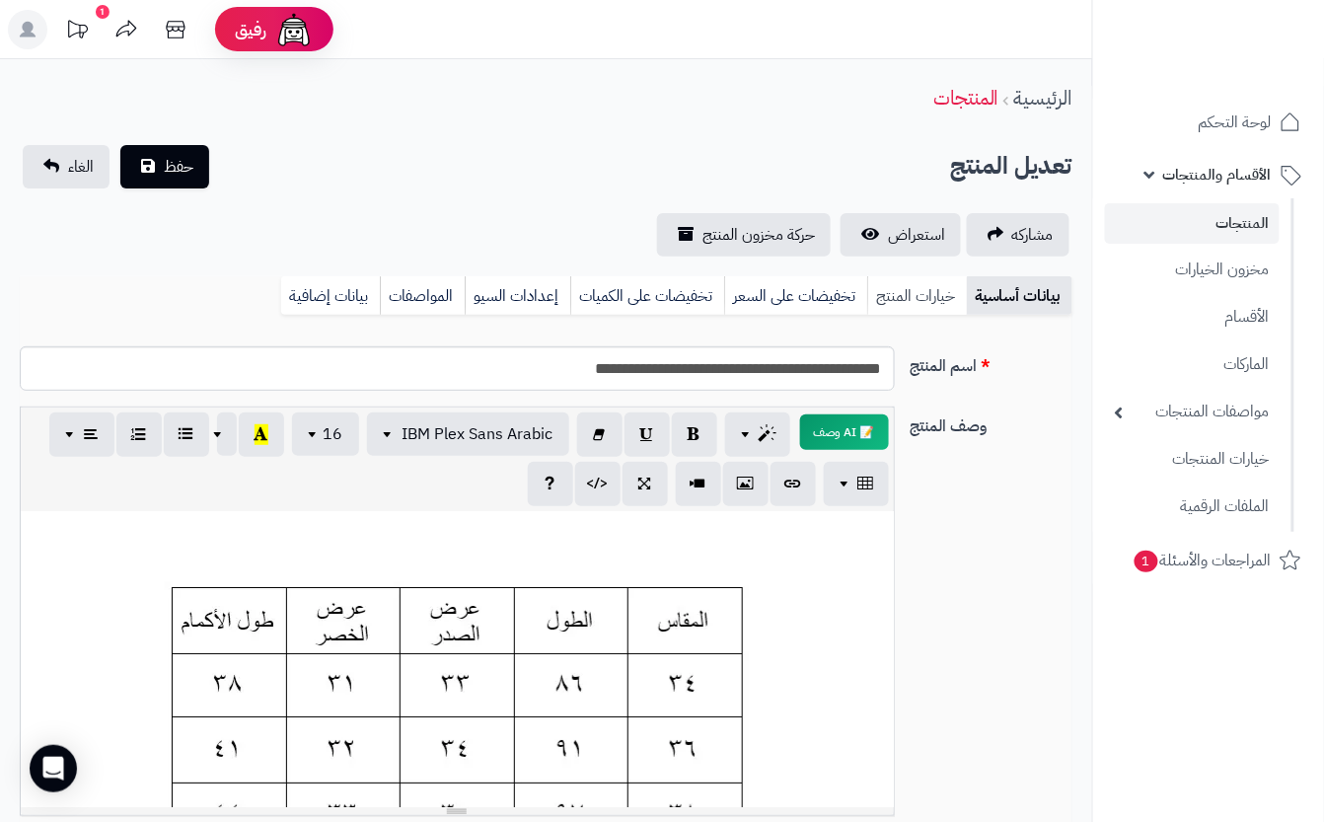
click at [936, 312] on link "خيارات المنتج" at bounding box center [917, 295] width 100 height 39
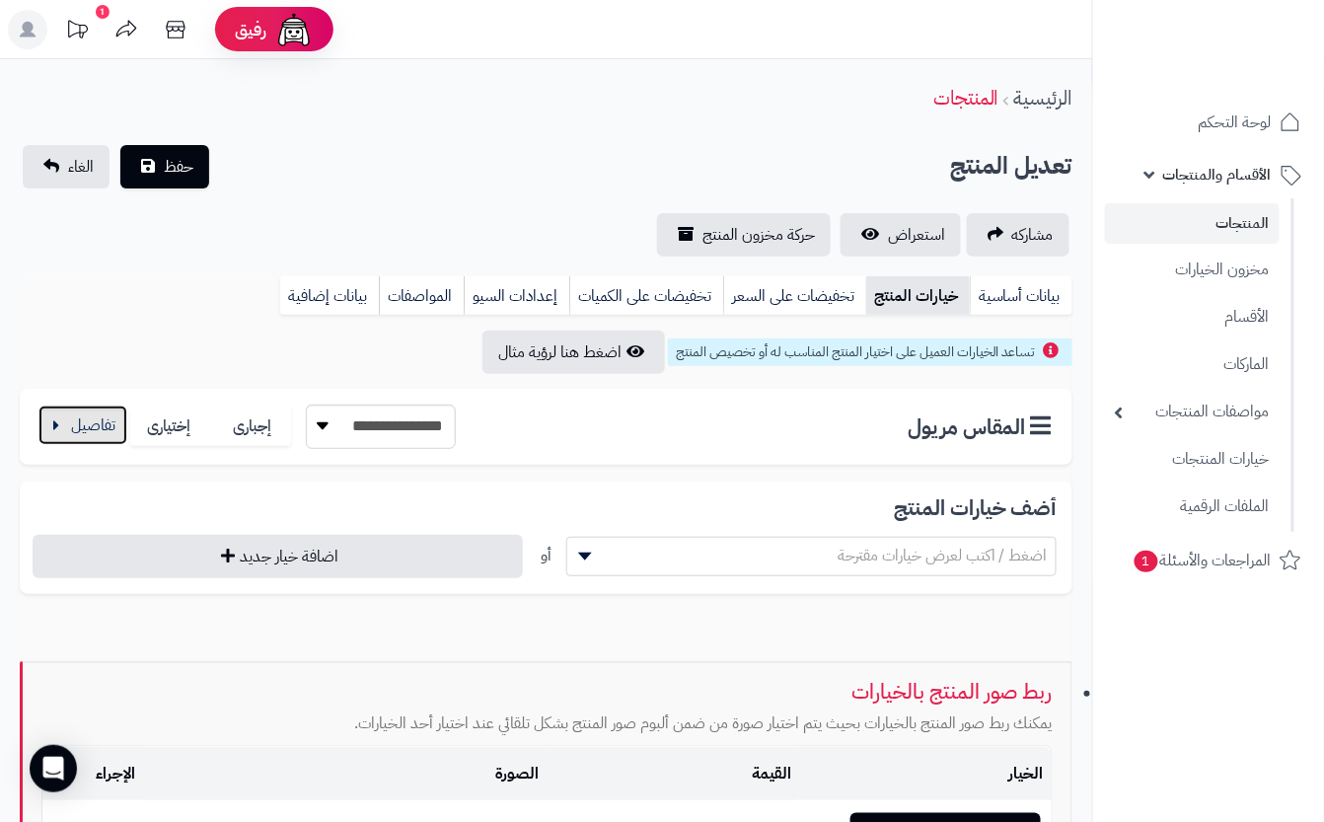
click at [93, 432] on button "button" at bounding box center [82, 424] width 89 height 39
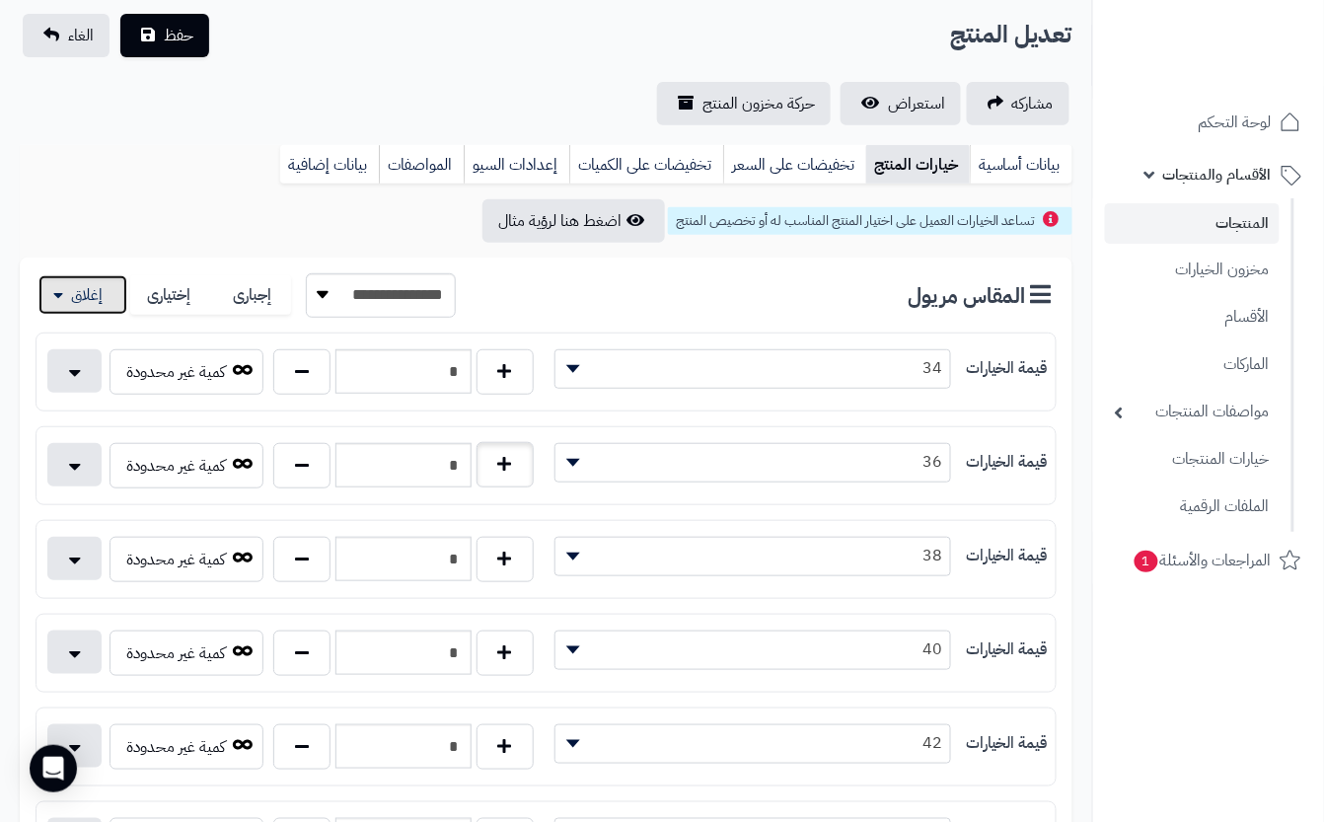
scroll to position [262, 0]
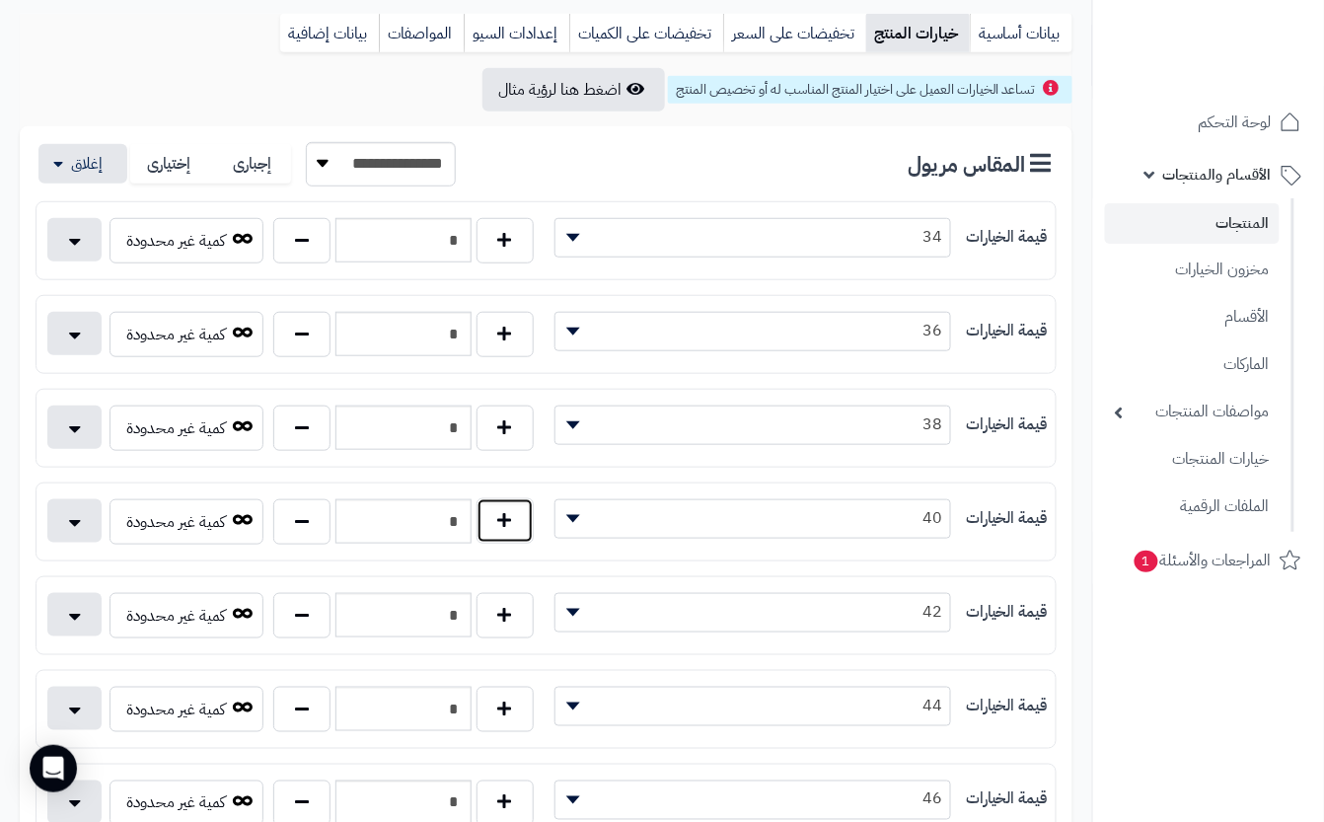
click at [481, 530] on button "button" at bounding box center [504, 520] width 57 height 45
type input "*"
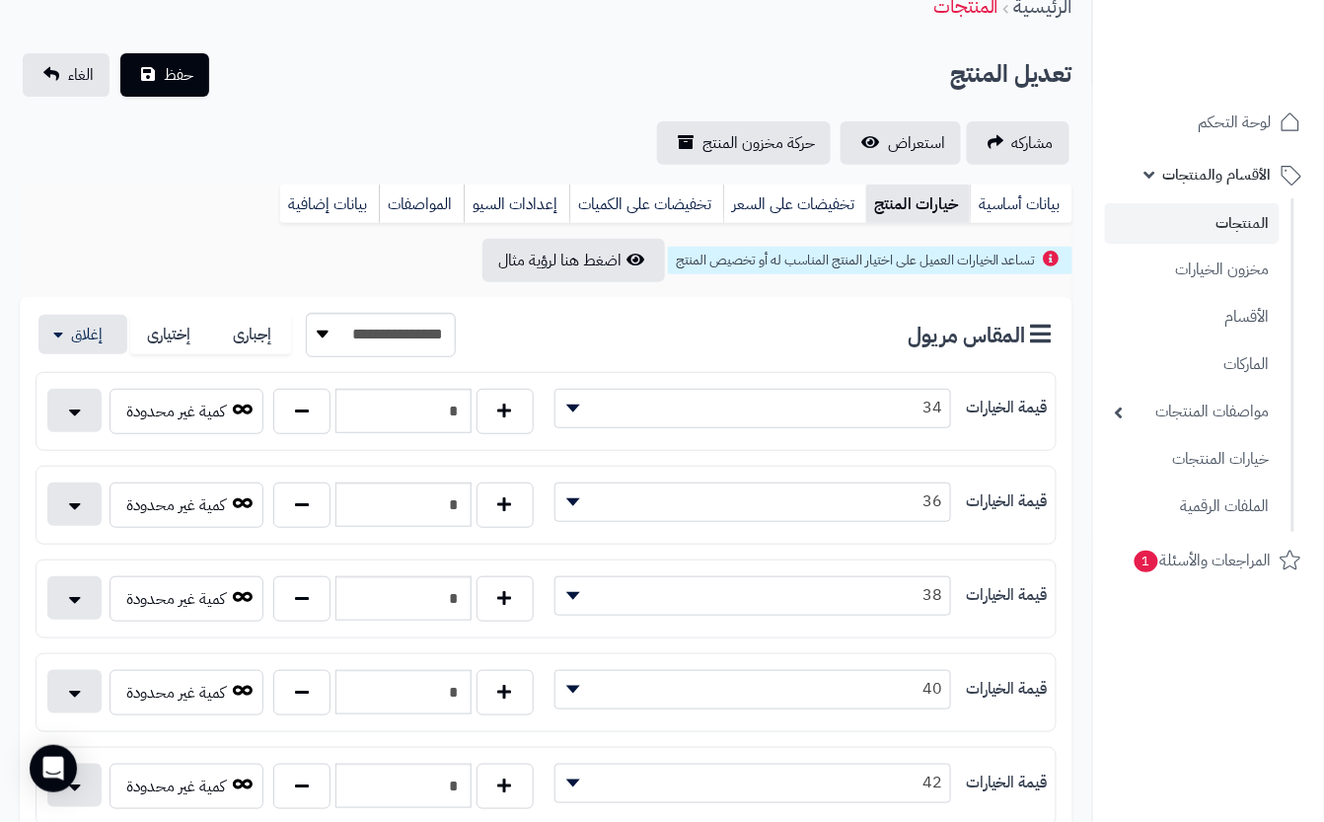
scroll to position [0, 0]
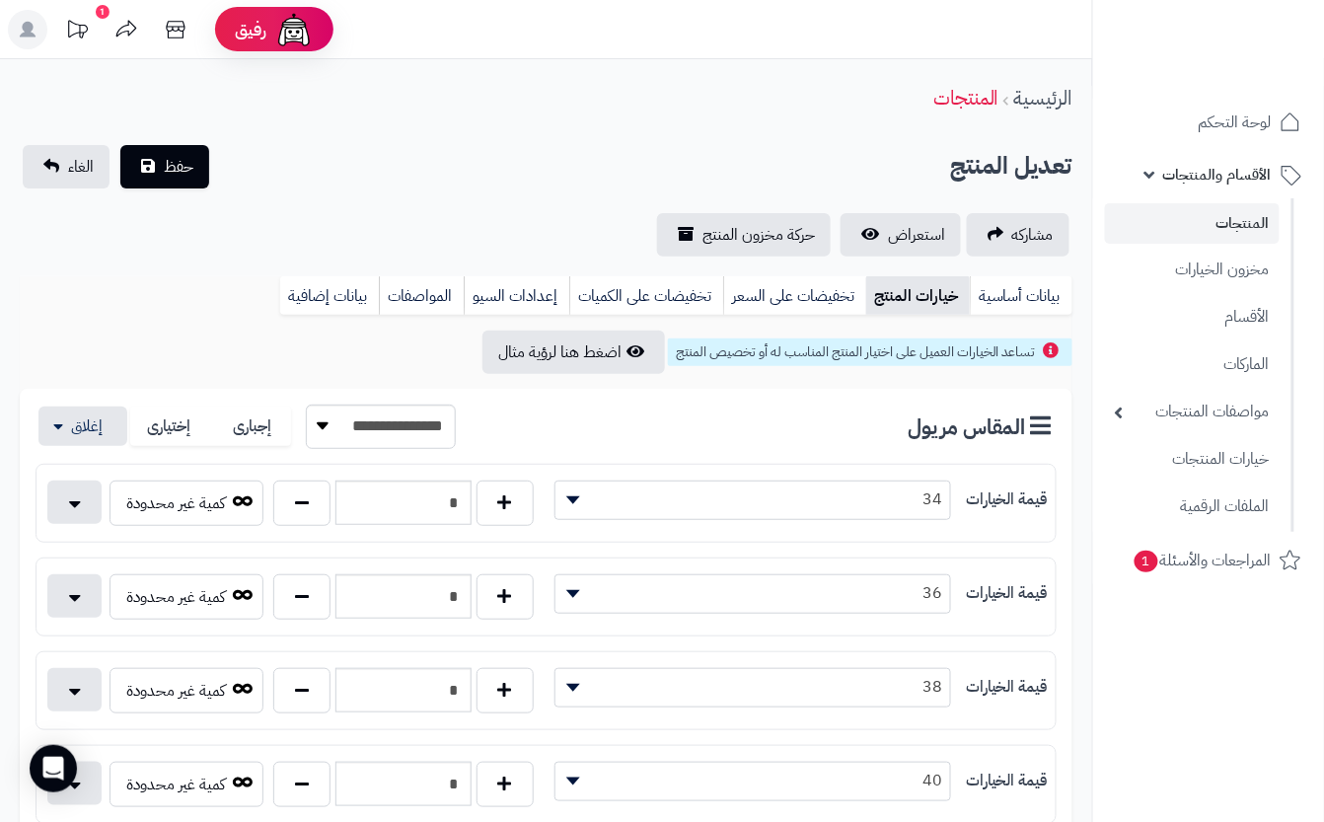
click at [399, 155] on div "تعديل المنتج حفظ الغاء" at bounding box center [546, 166] width 1052 height 43
click at [174, 160] on span "حفظ" at bounding box center [179, 166] width 30 height 24
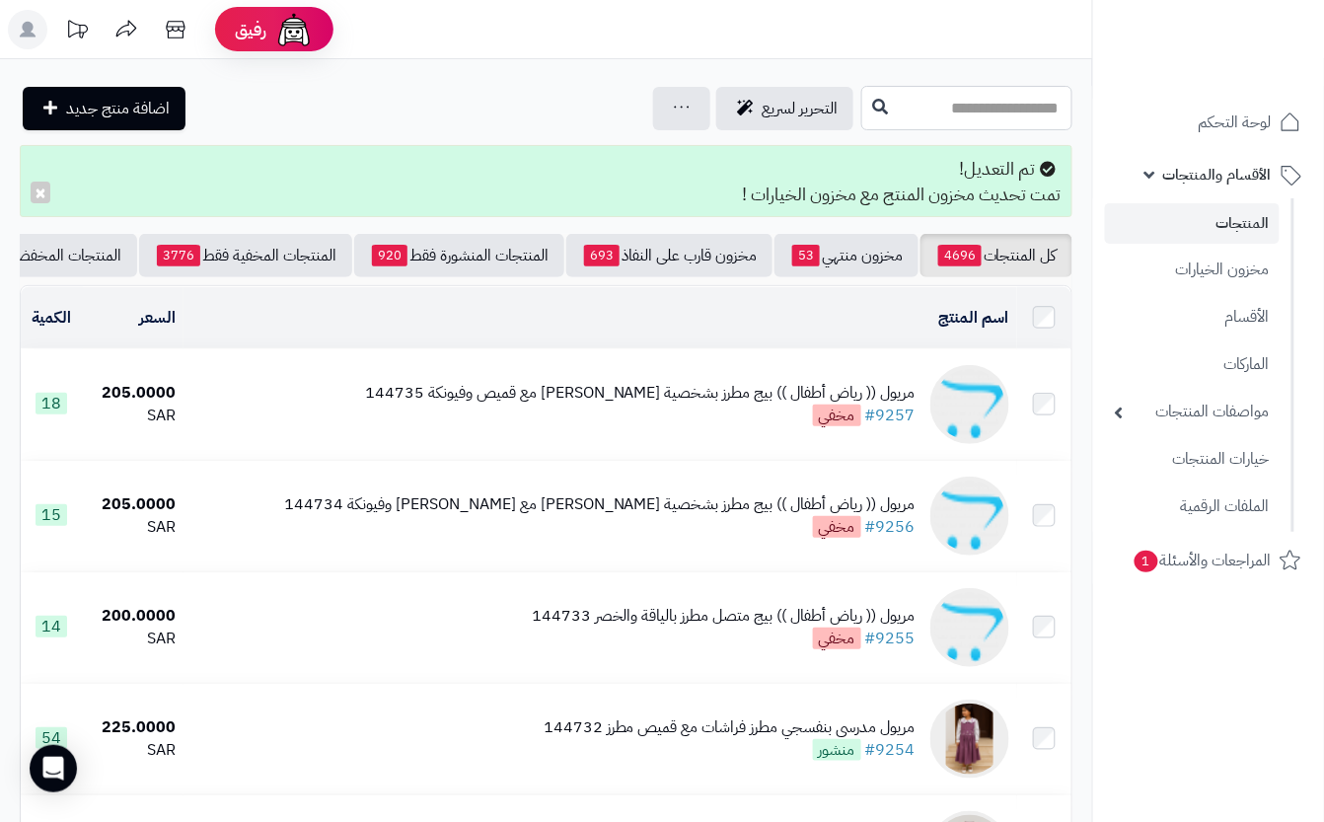
click at [861, 110] on input "text" at bounding box center [966, 108] width 211 height 44
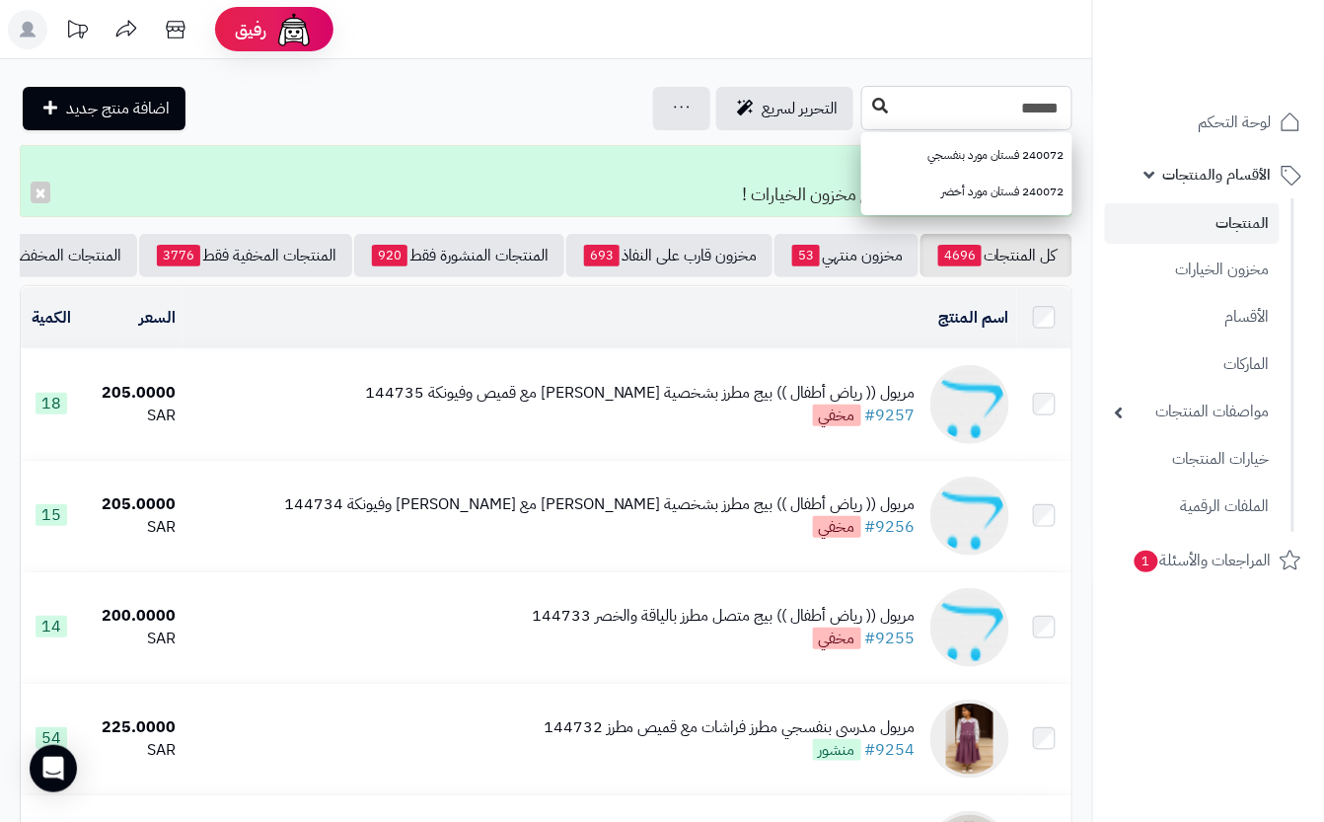
type input "******"
click at [872, 103] on icon at bounding box center [880, 106] width 16 height 16
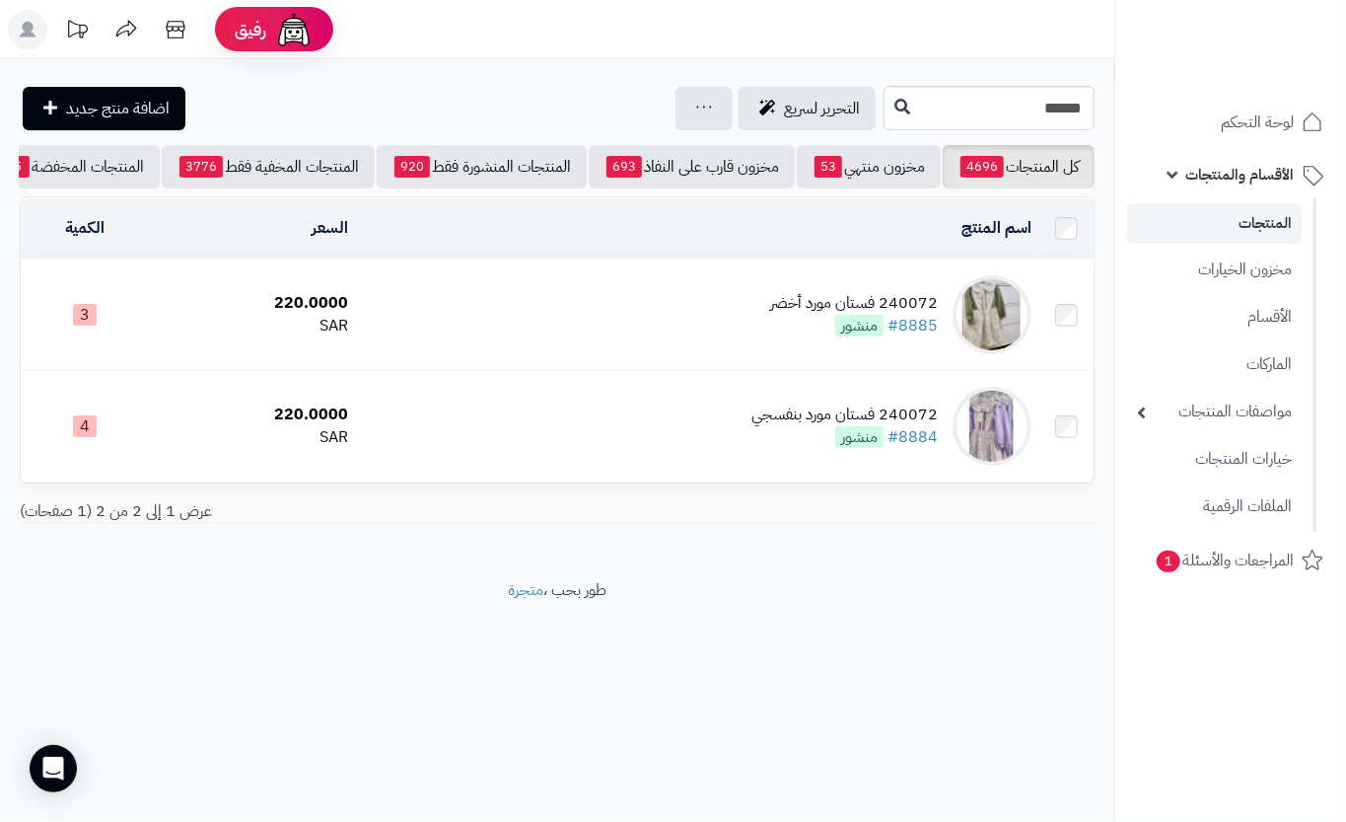
click at [517, 329] on td "240072 فستان مورد أخضر #8885 منشور" at bounding box center [698, 314] width 684 height 110
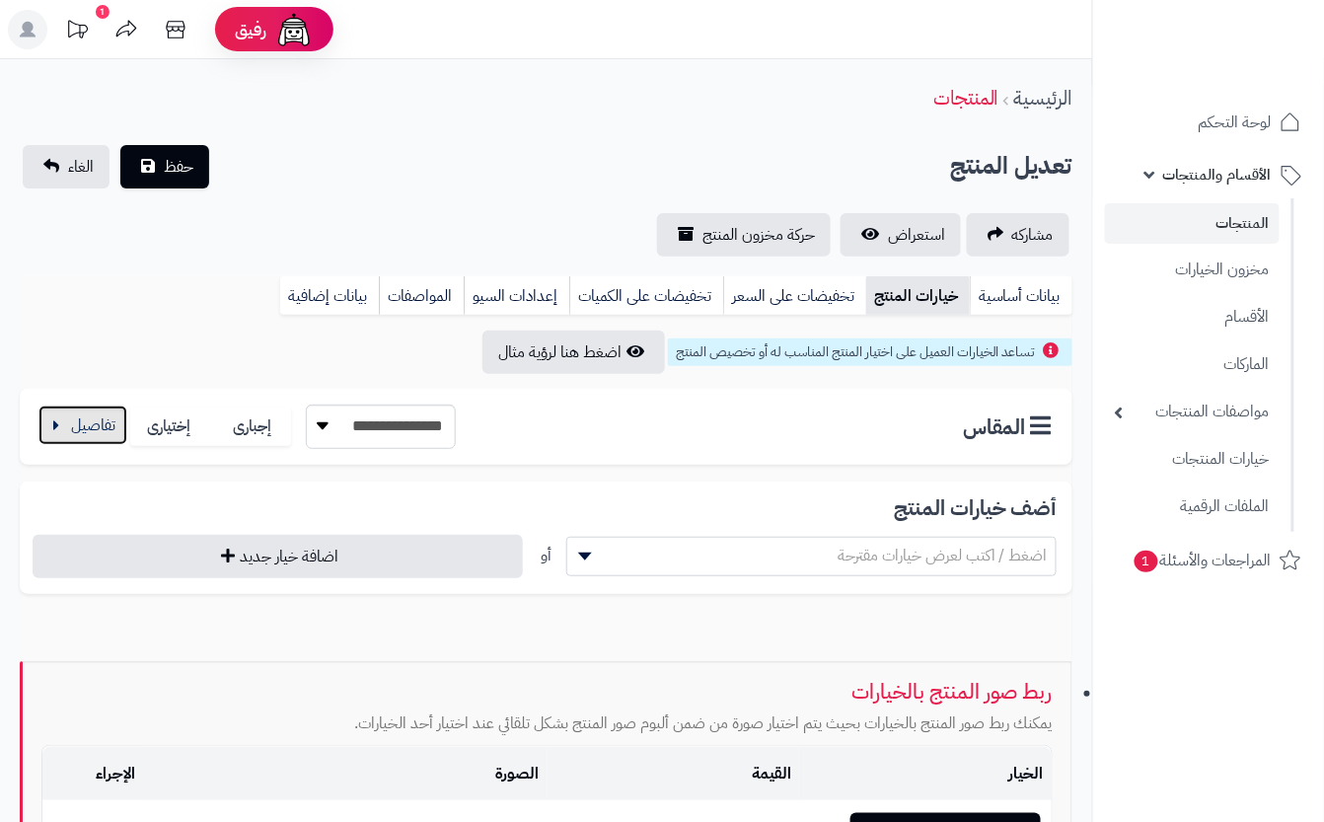
click at [76, 431] on button "button" at bounding box center [82, 424] width 89 height 39
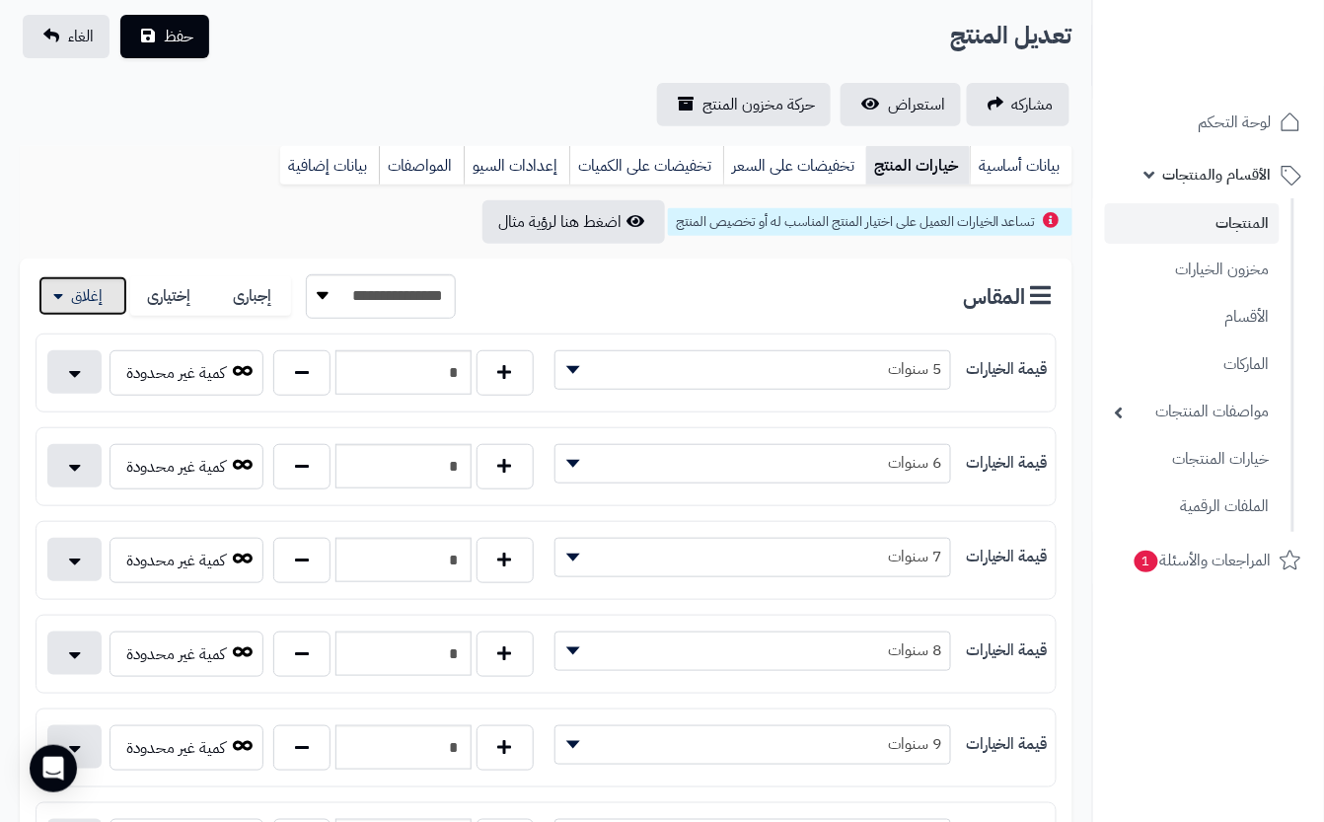
scroll to position [395, 0]
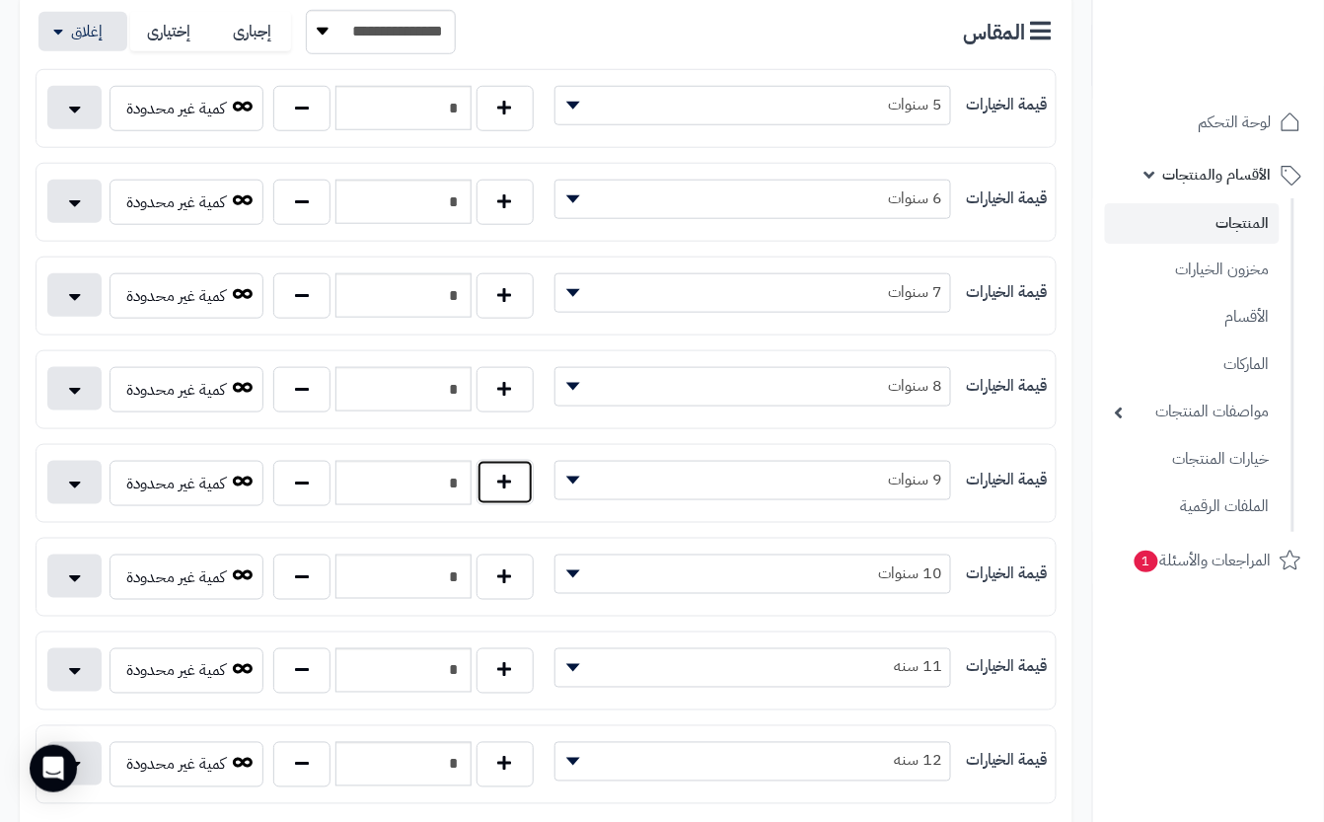
click at [511, 486] on button "button" at bounding box center [504, 482] width 57 height 45
type input "*"
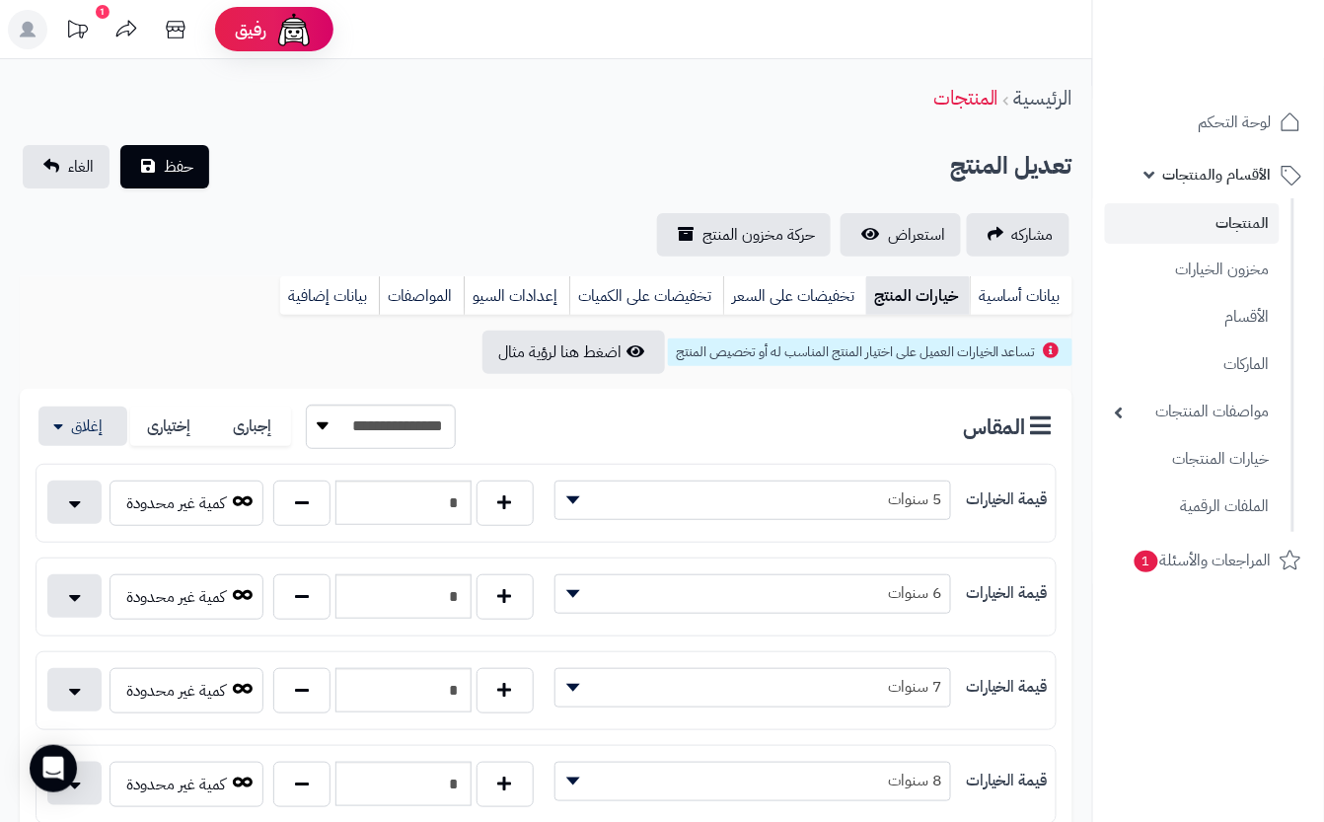
click at [412, 119] on div "الرئيسية المنتجات" at bounding box center [546, 98] width 1092 height 54
click at [193, 162] on button "حفظ" at bounding box center [164, 165] width 89 height 43
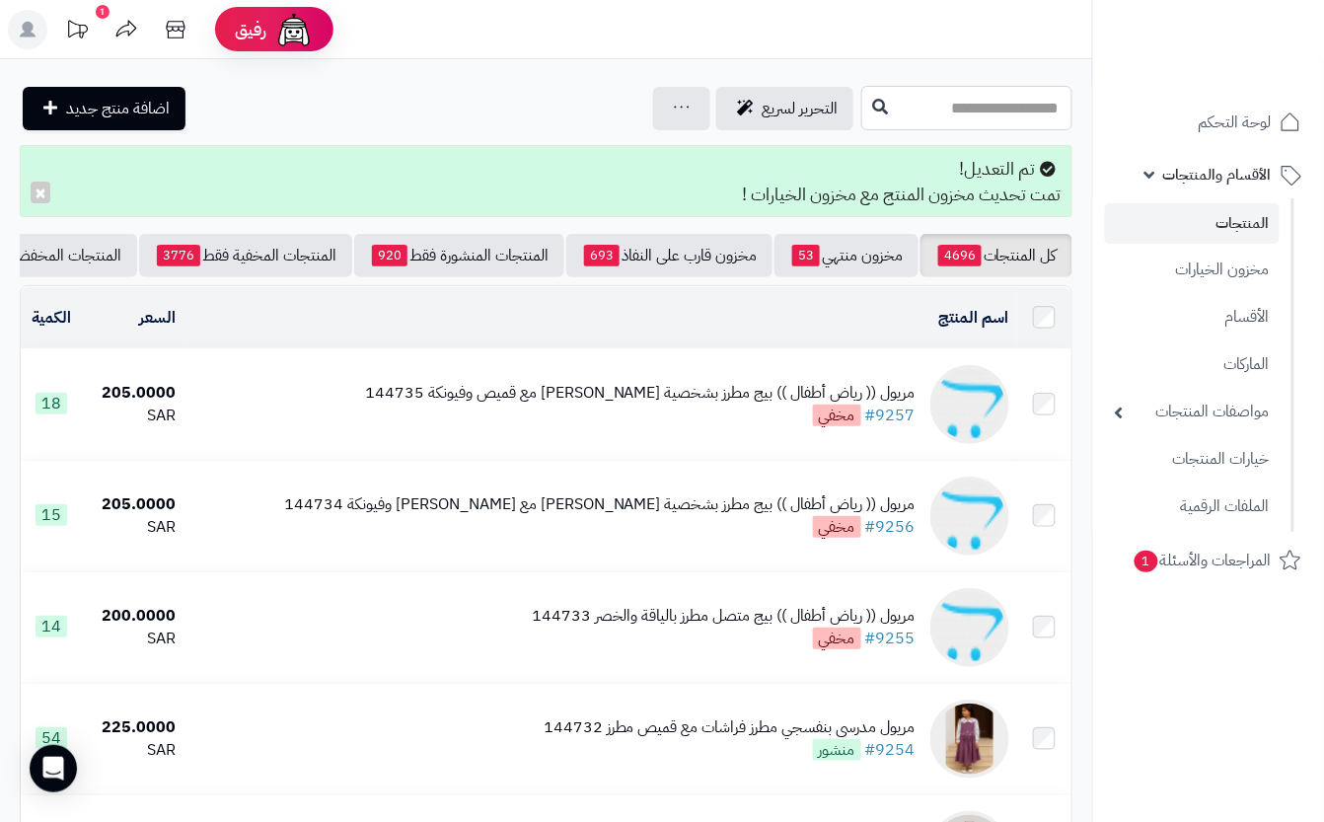
click at [928, 119] on input "text" at bounding box center [966, 108] width 211 height 44
